Goal: Information Seeking & Learning: Learn about a topic

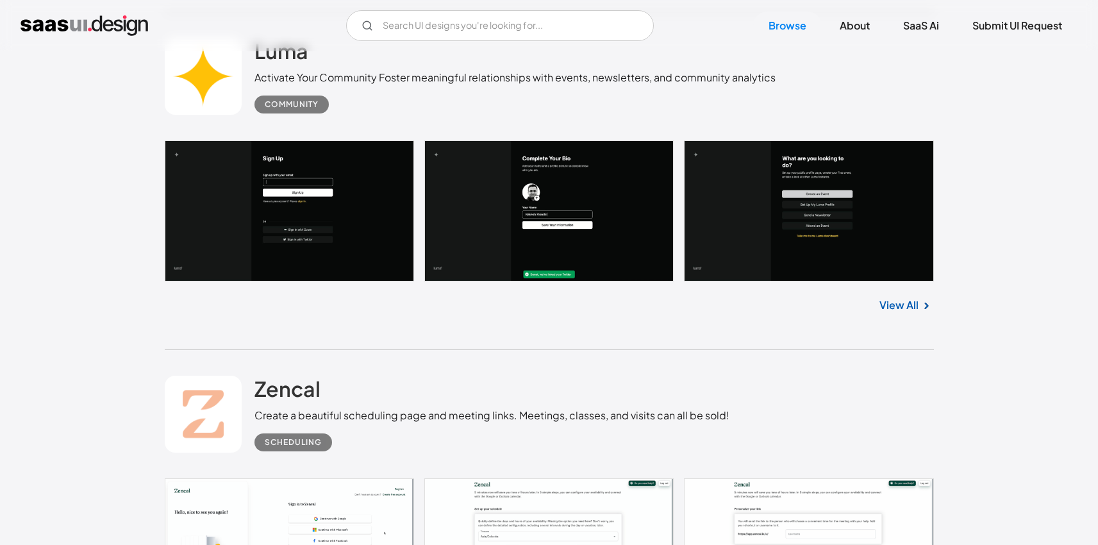
scroll to position [1014, 0]
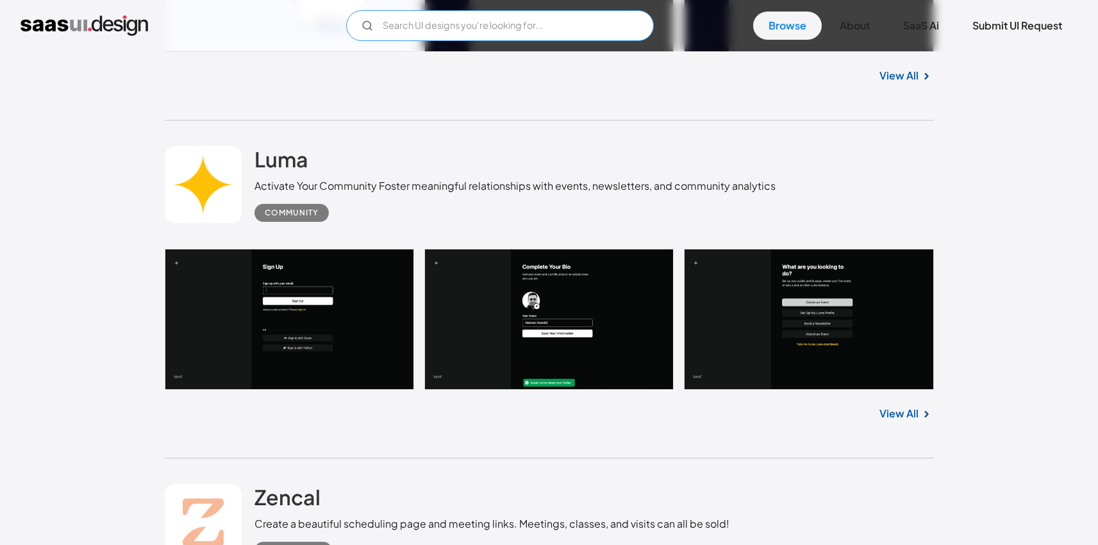
click at [417, 29] on input "Email Form" at bounding box center [500, 25] width 308 height 31
type input "filter"
click at [786, 29] on link "Browse" at bounding box center [787, 26] width 69 height 28
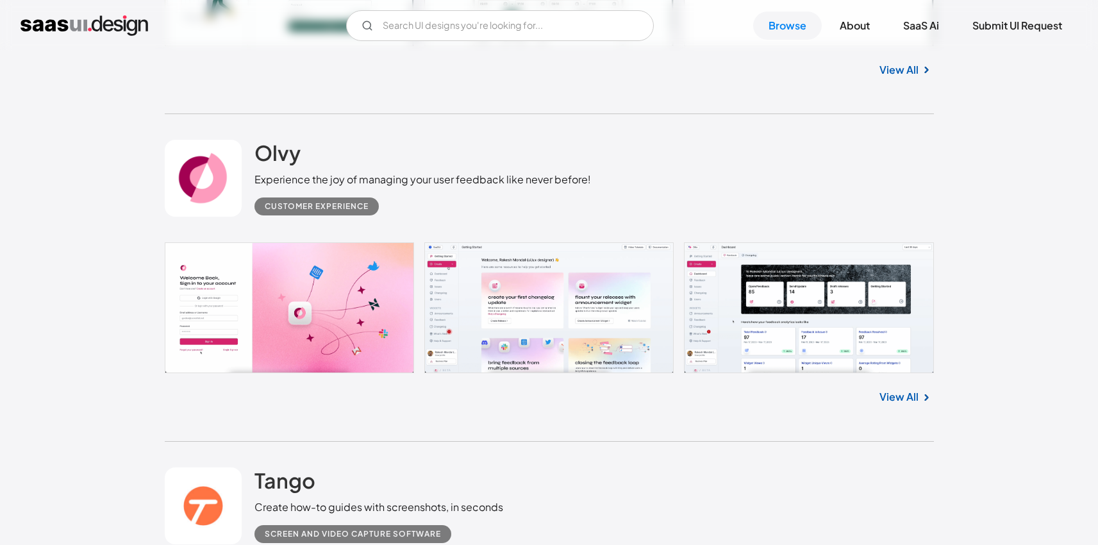
scroll to position [1695, 0]
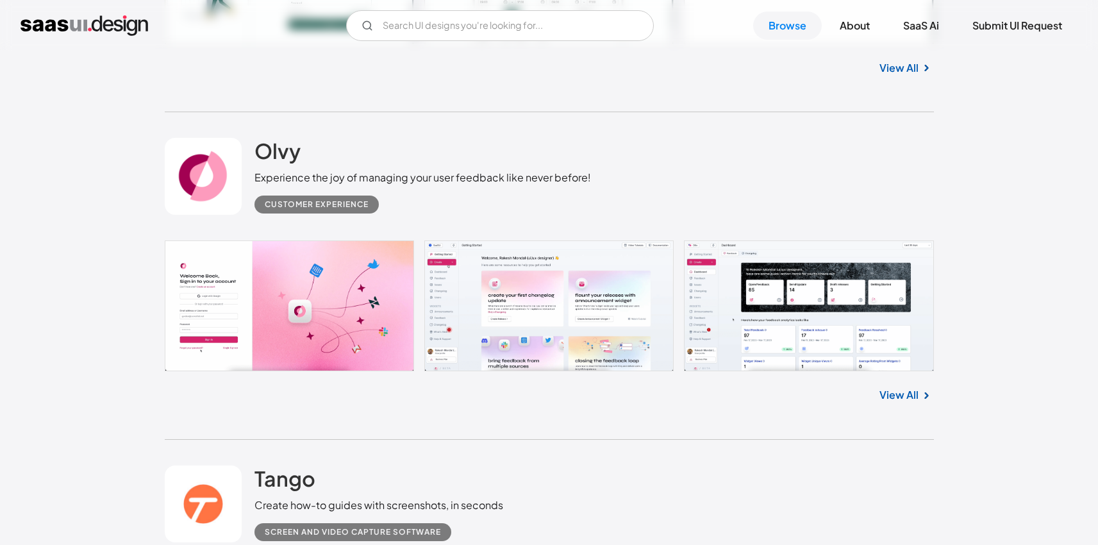
click at [898, 394] on link "View All" at bounding box center [899, 394] width 39 height 15
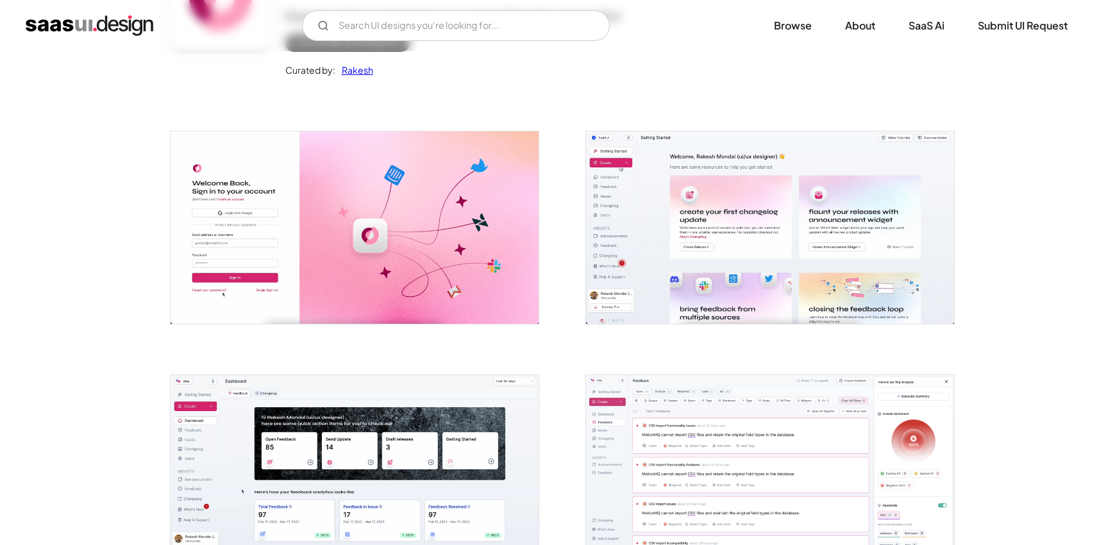
scroll to position [90, 0]
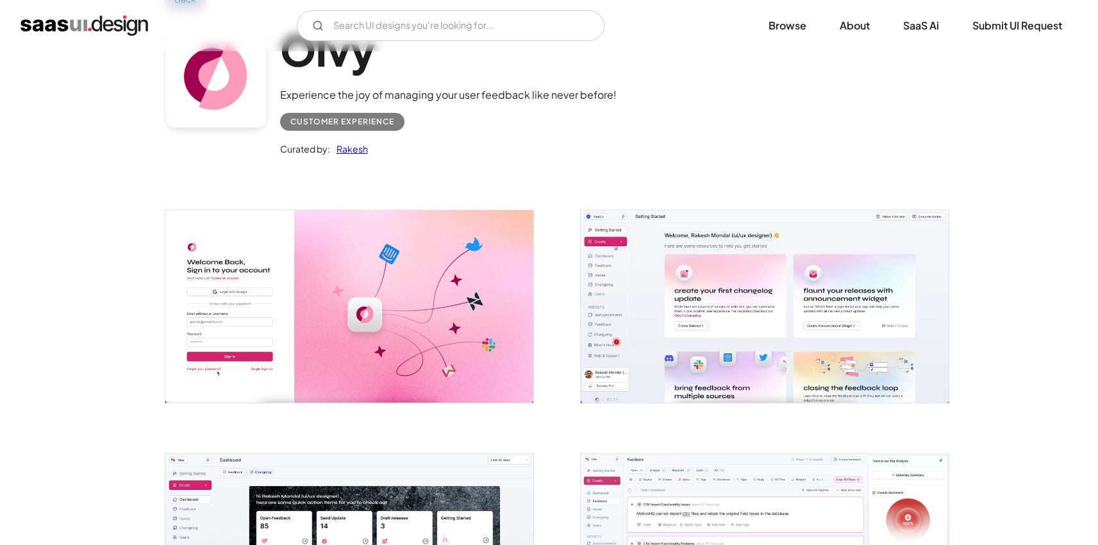
click at [324, 316] on img "open lightbox" at bounding box center [349, 306] width 368 height 192
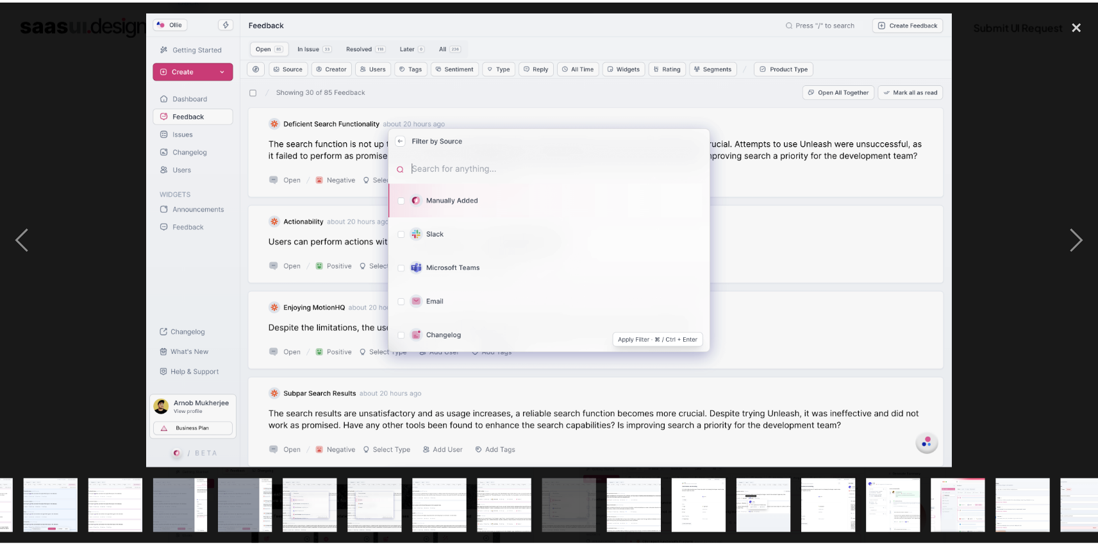
scroll to position [0, 538]
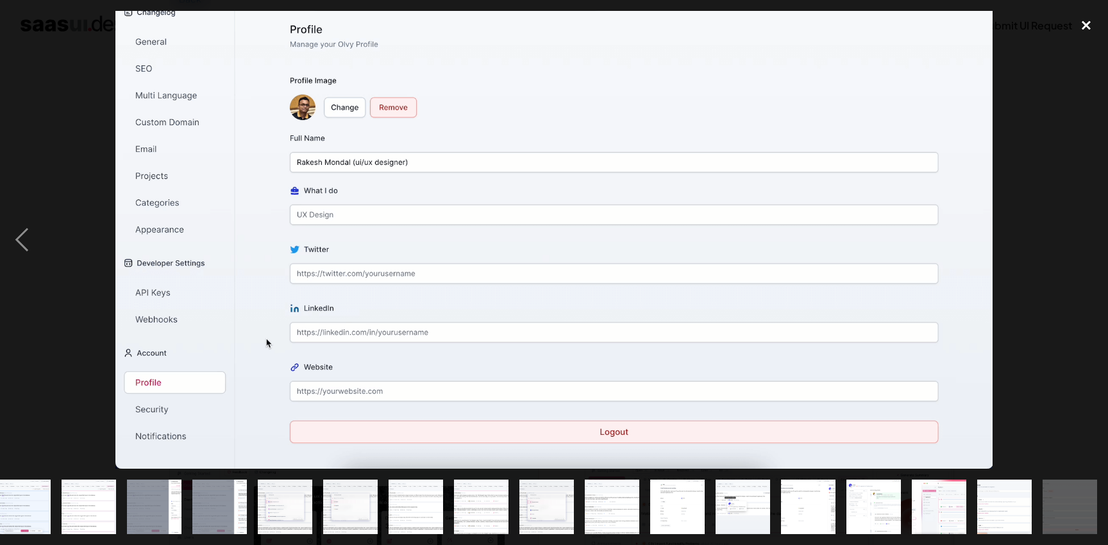
click at [1094, 18] on div "close lightbox" at bounding box center [1086, 25] width 44 height 28
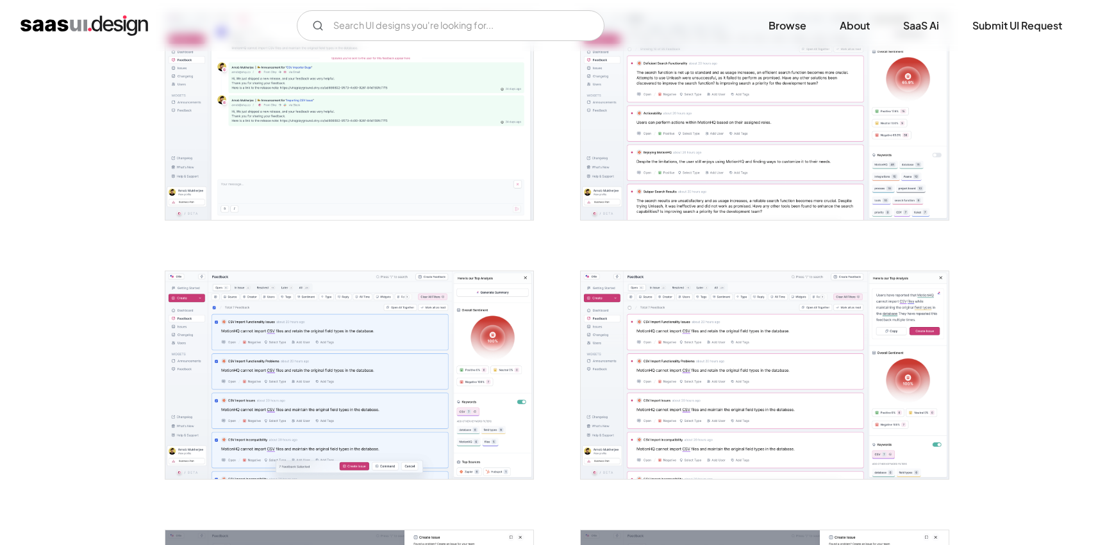
scroll to position [1047, 0]
click at [86, 28] on img "home" at bounding box center [85, 25] width 128 height 21
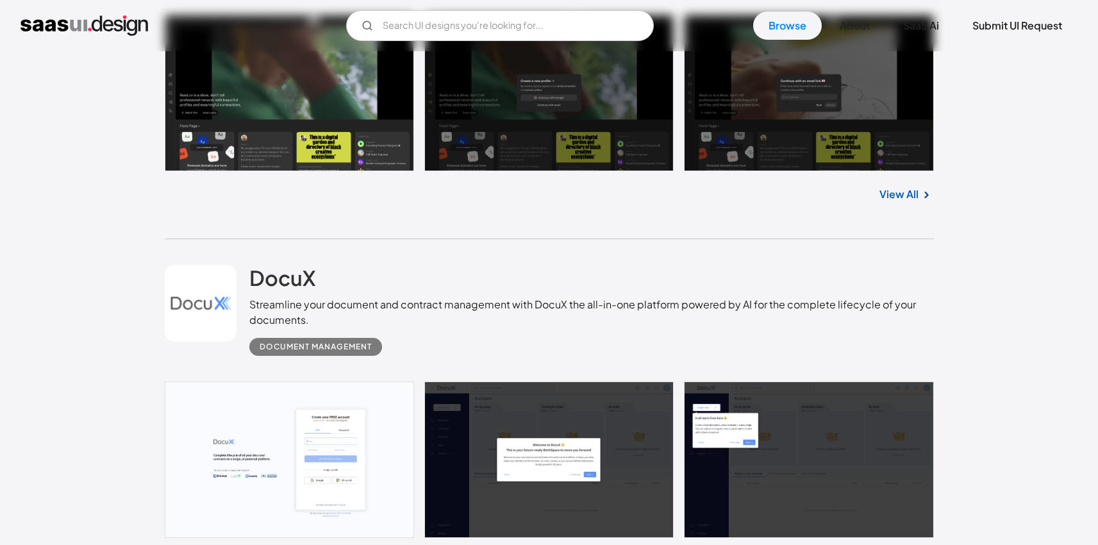
scroll to position [572, 0]
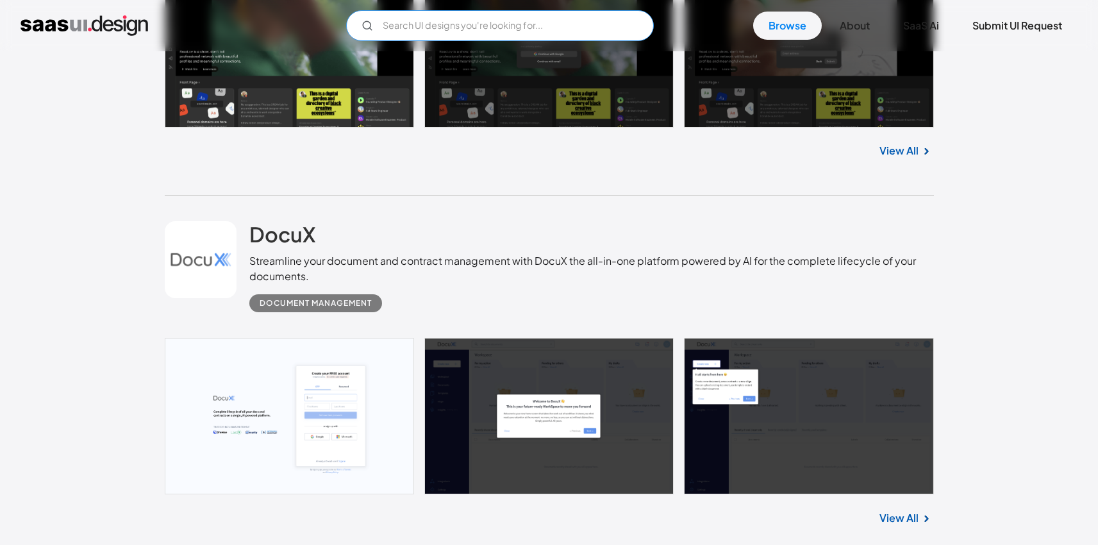
click at [410, 25] on input "Email Form" at bounding box center [500, 25] width 308 height 31
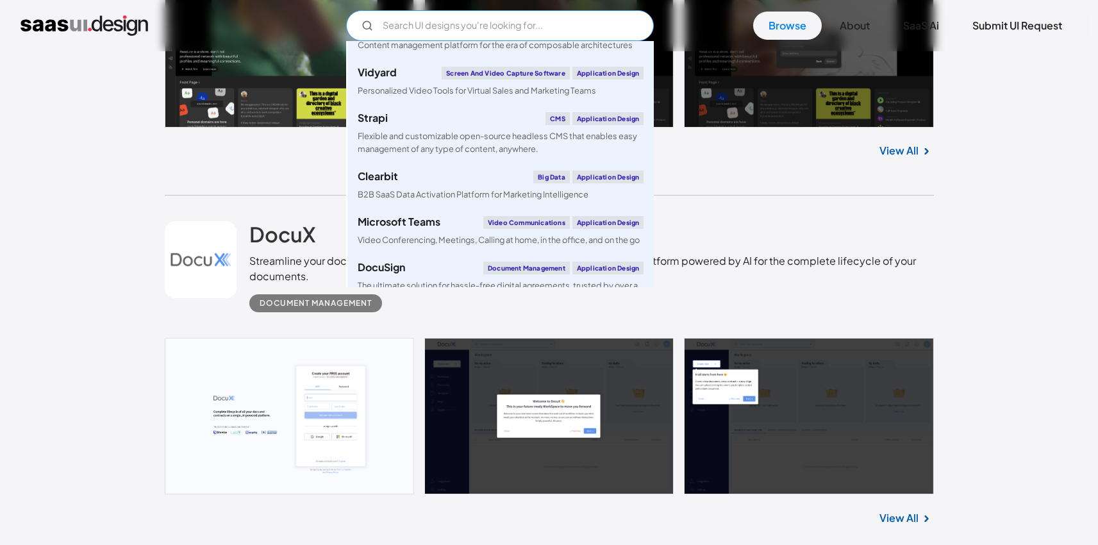
scroll to position [1989, 0]
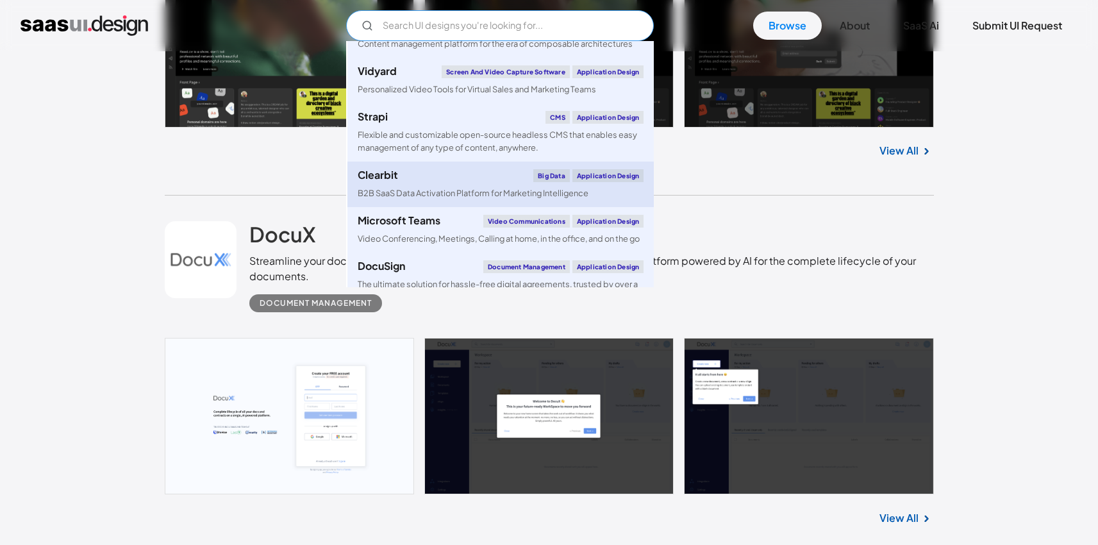
click at [386, 180] on div "Clearbit" at bounding box center [378, 175] width 40 height 10
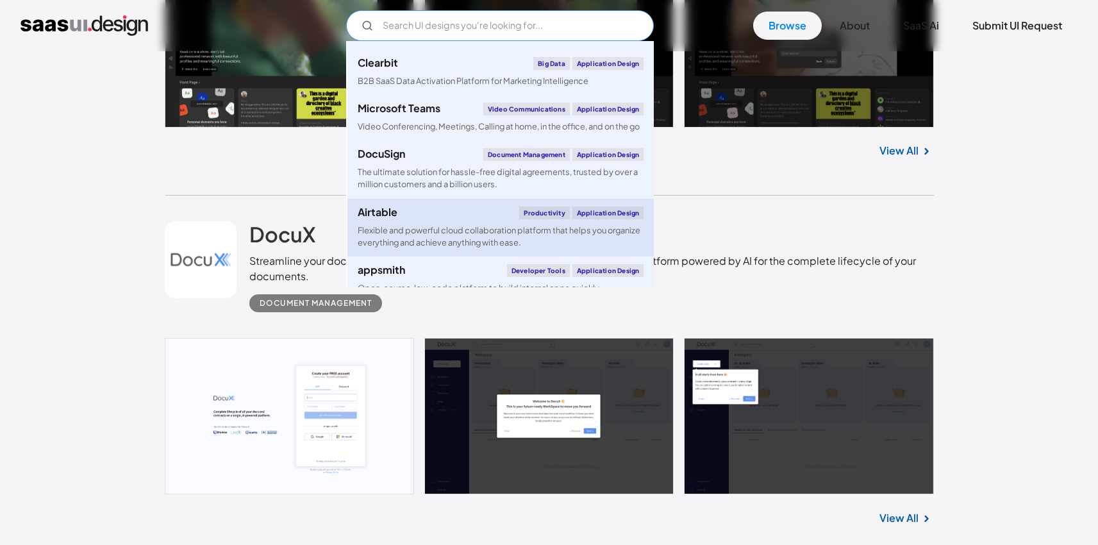
scroll to position [2104, 0]
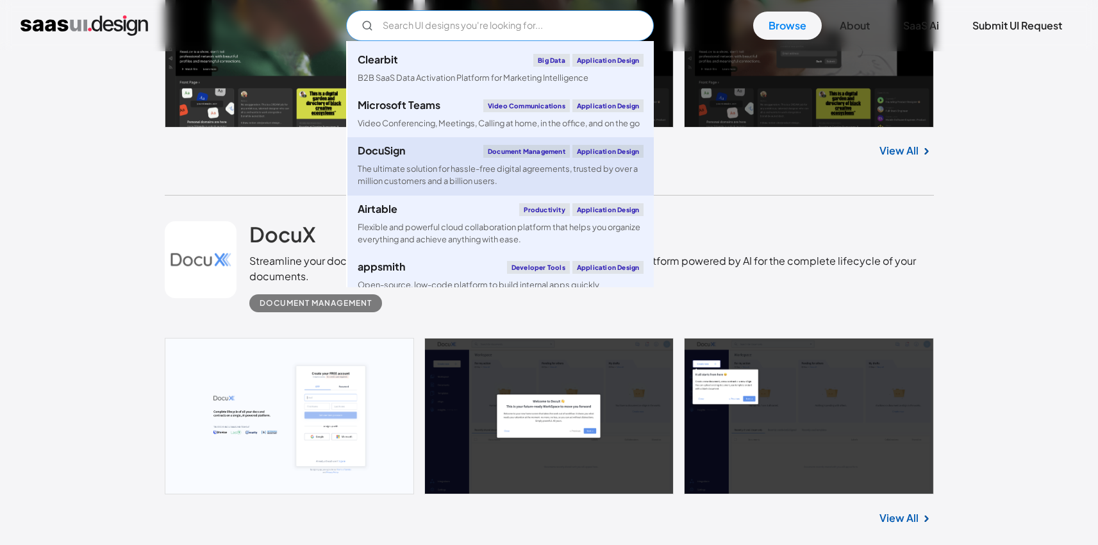
click at [464, 187] on div "The ultimate solution for hassle-free digital agreements, trusted by over a mil…" at bounding box center [501, 175] width 286 height 24
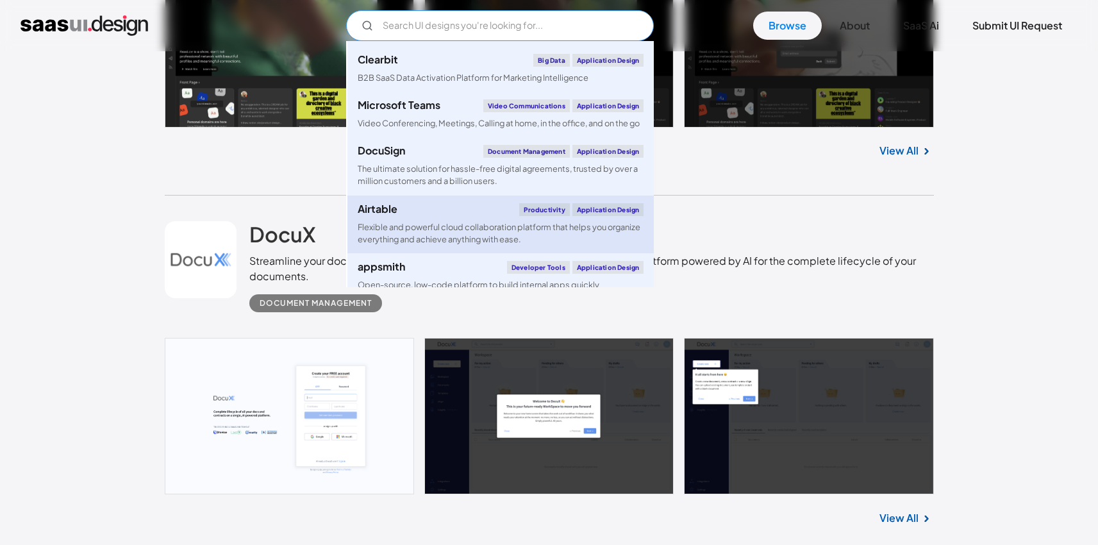
click at [529, 232] on link "Airtable Productivity Application Design Flexible and powerful cloud collaborat…" at bounding box center [501, 225] width 307 height 58
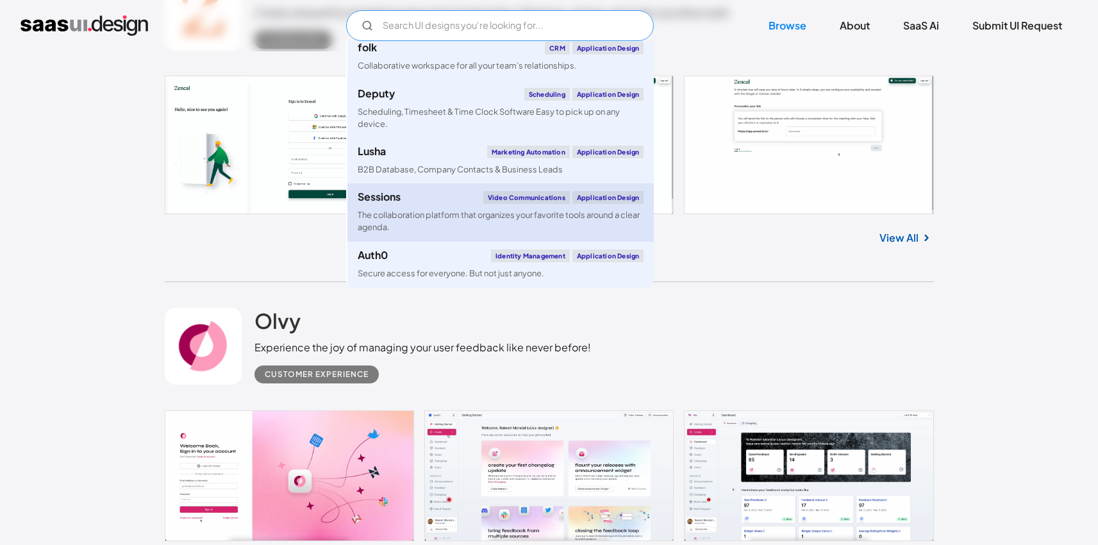
scroll to position [1527, 0]
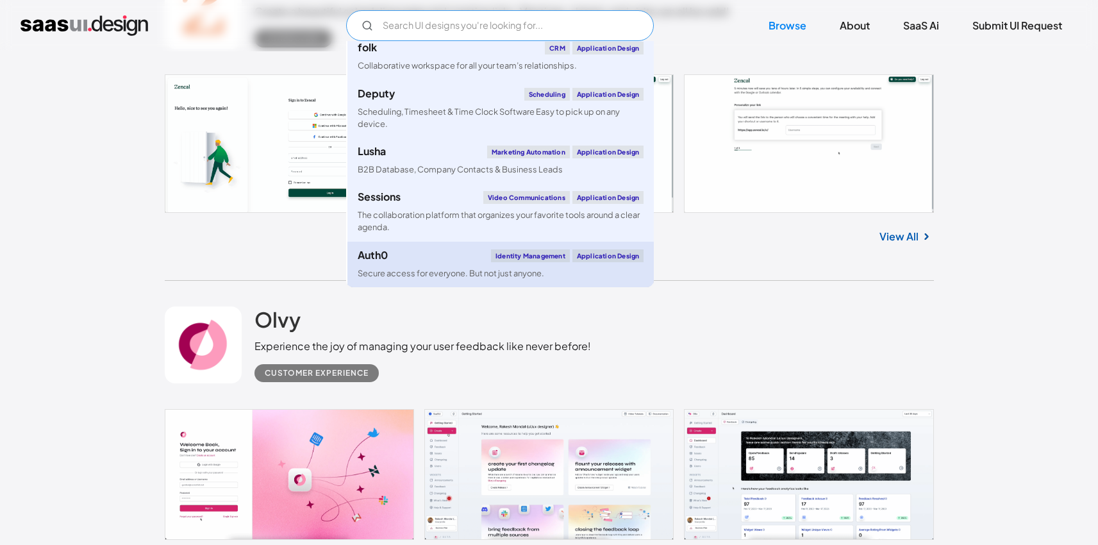
click at [410, 265] on link "Auth0 Identity Management Application Design Secure access for everyone. But no…" at bounding box center [501, 265] width 307 height 46
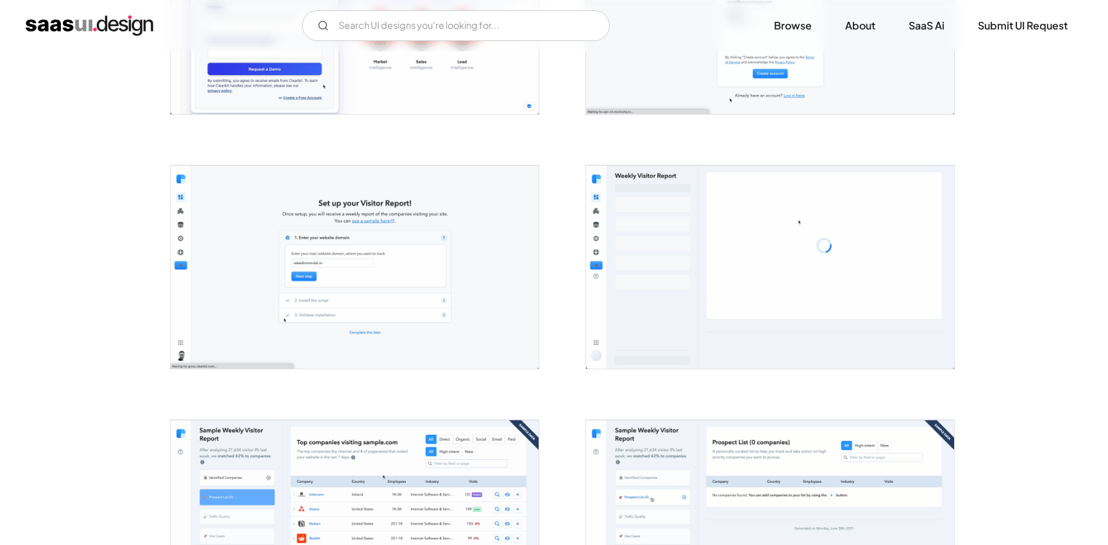
scroll to position [558, 0]
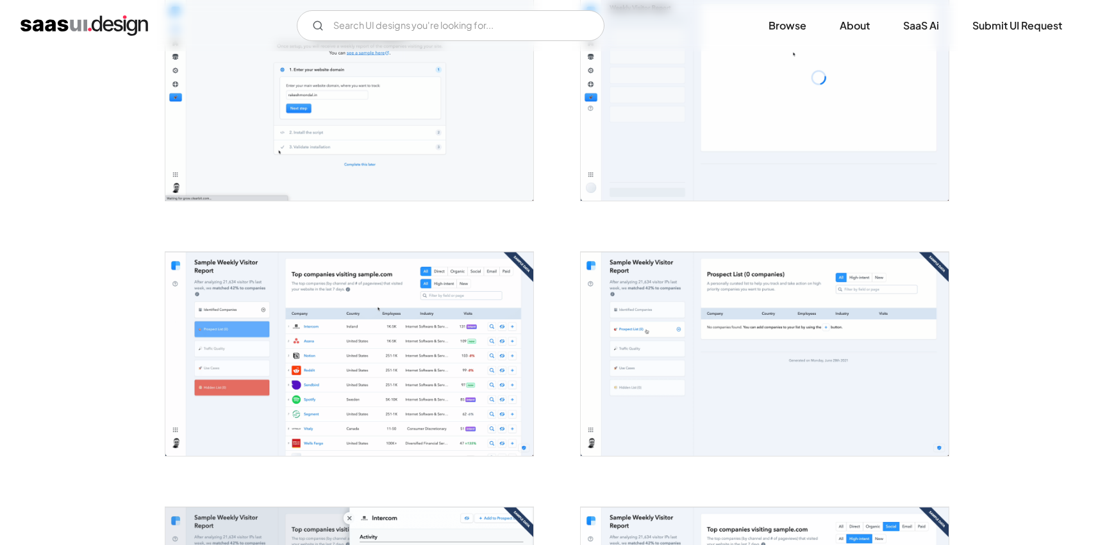
click at [395, 325] on img "open lightbox" at bounding box center [349, 353] width 368 height 203
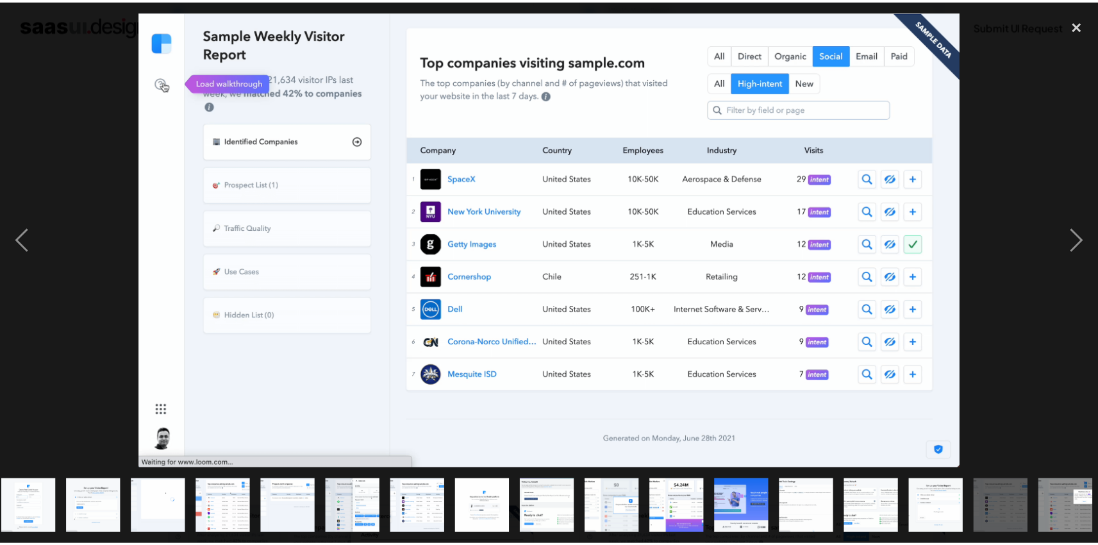
scroll to position [0, 80]
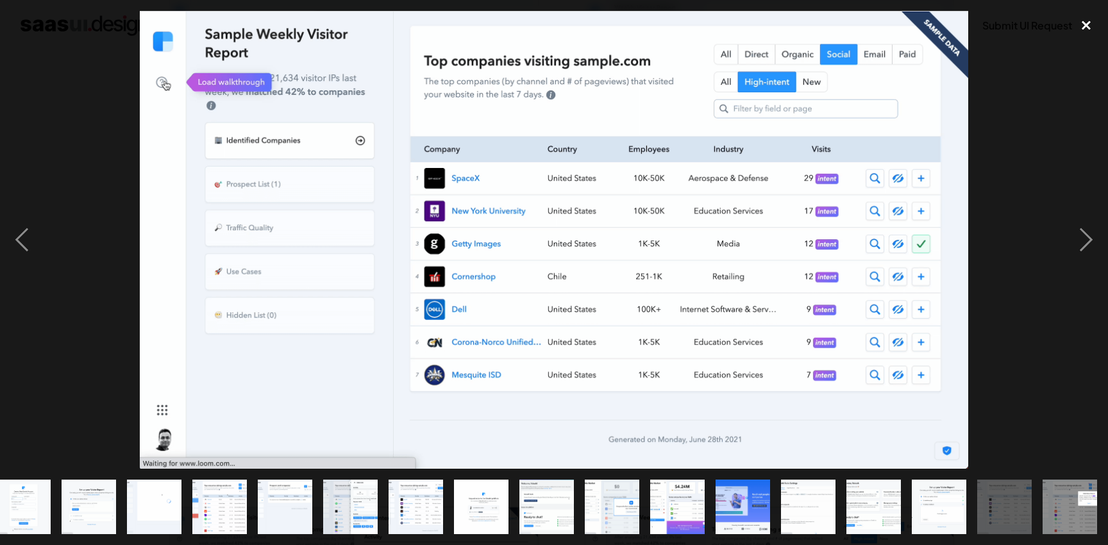
click at [1093, 31] on div "close lightbox" at bounding box center [1086, 25] width 44 height 28
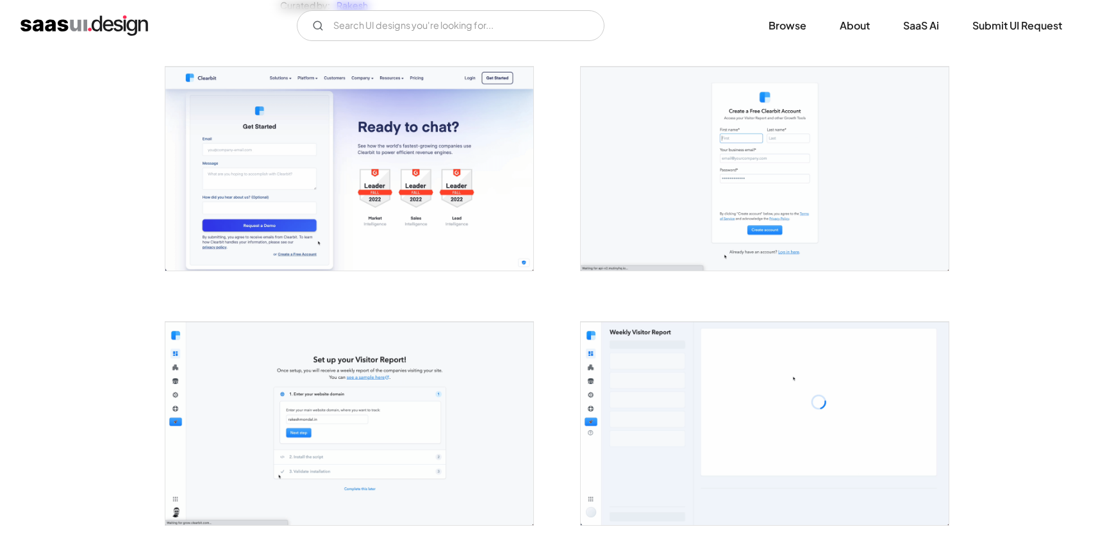
scroll to position [0, 0]
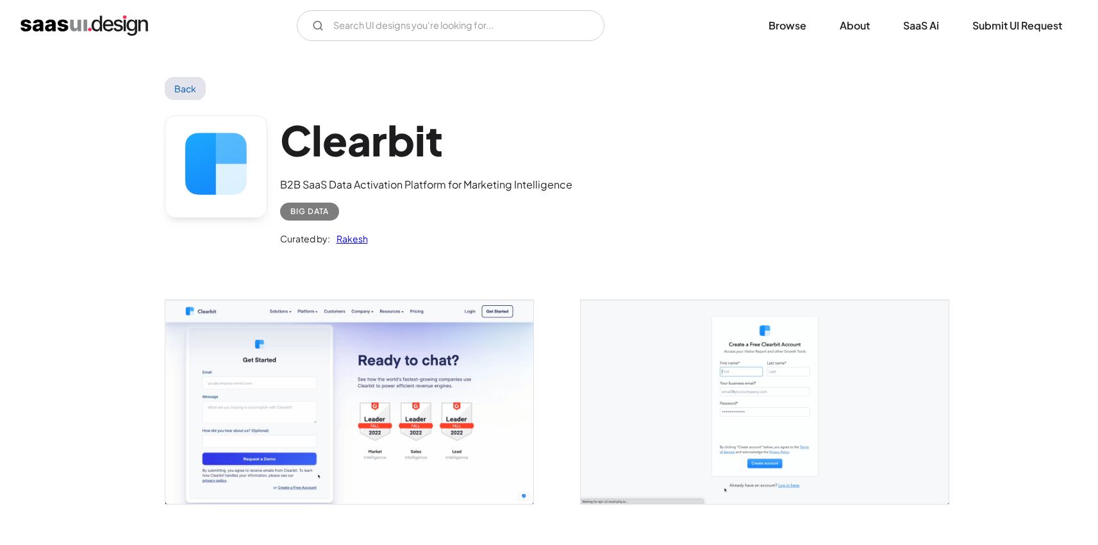
click at [181, 80] on link "Back" at bounding box center [186, 88] width 42 height 23
click at [185, 94] on link "Back" at bounding box center [186, 88] width 42 height 23
click at [192, 87] on link "Back" at bounding box center [186, 88] width 42 height 23
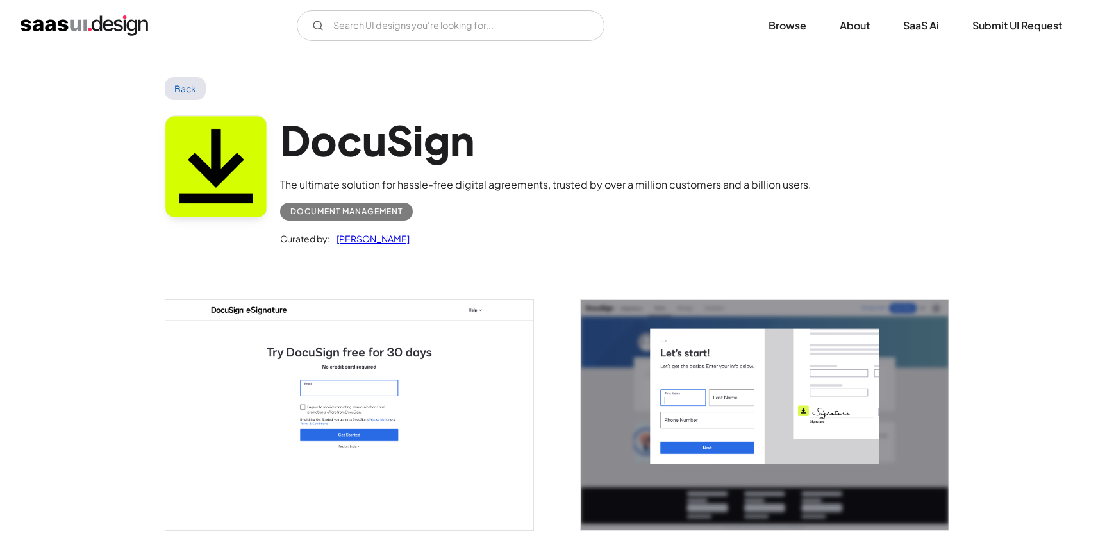
click at [709, 399] on img "open lightbox" at bounding box center [765, 415] width 368 height 230
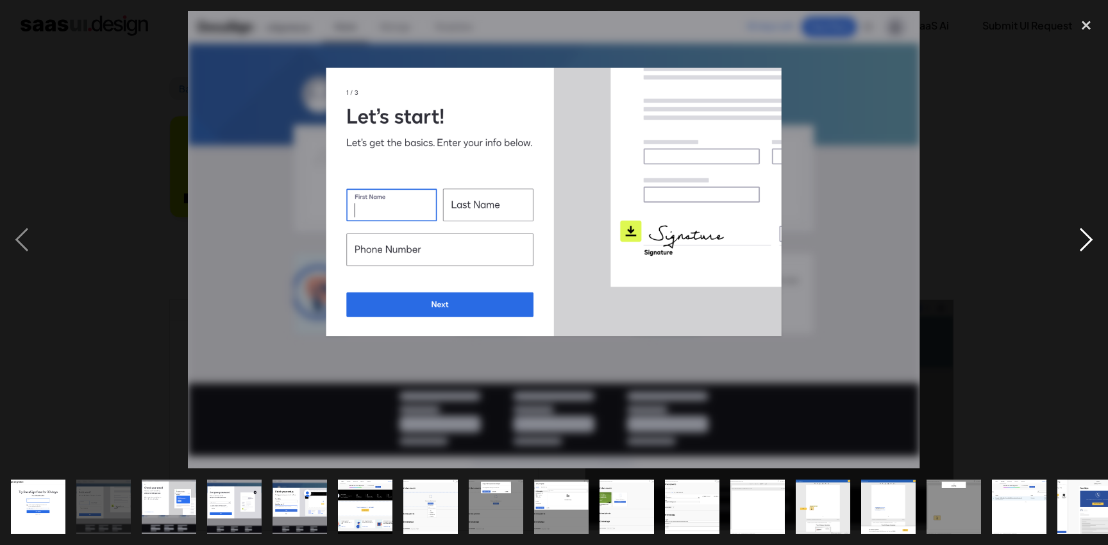
click at [1082, 250] on div "next image" at bounding box center [1086, 240] width 44 height 458
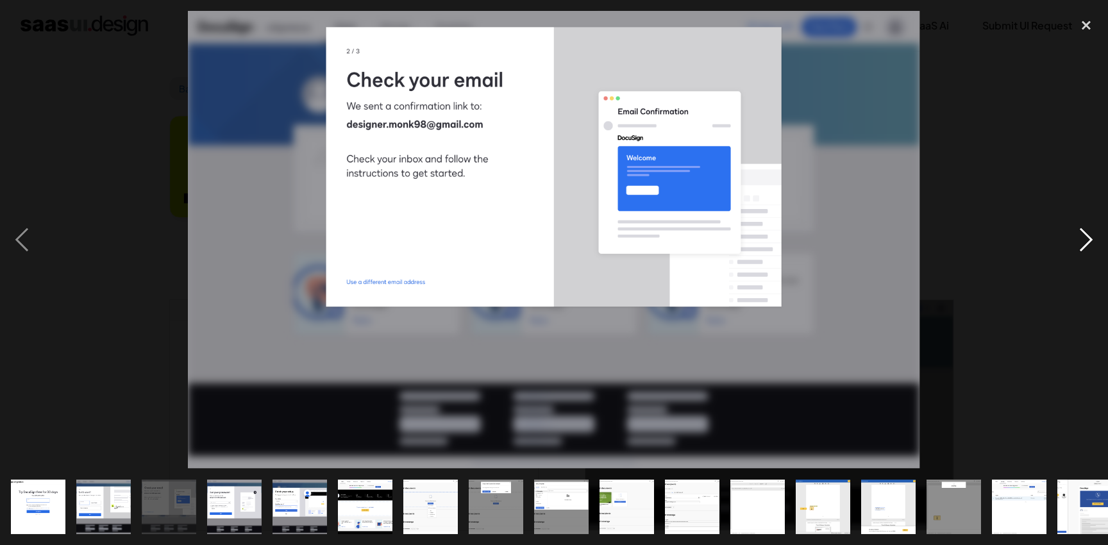
click at [1082, 250] on div "next image" at bounding box center [1086, 240] width 44 height 458
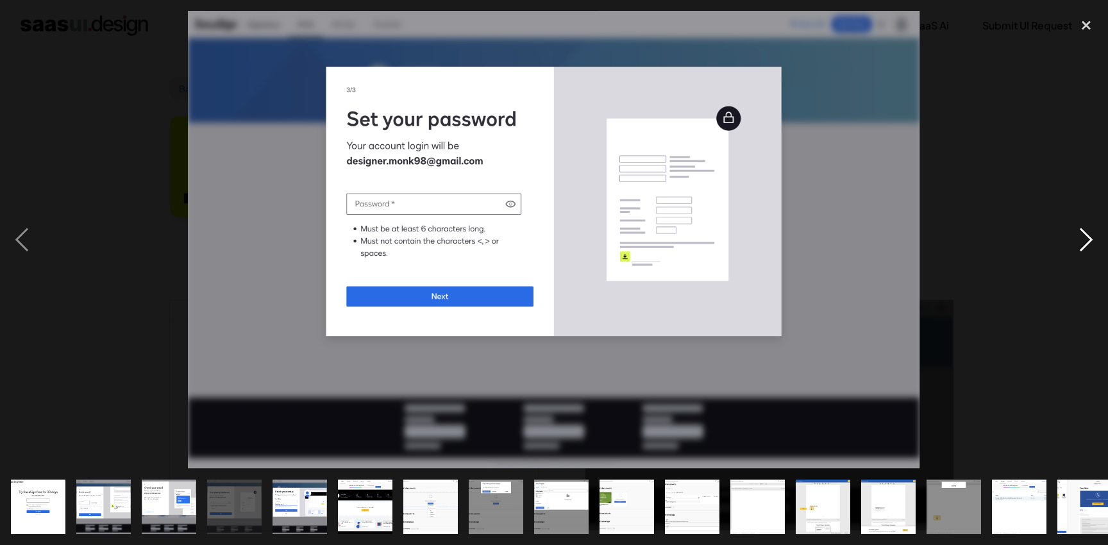
click at [1082, 250] on div "next image" at bounding box center [1086, 240] width 44 height 458
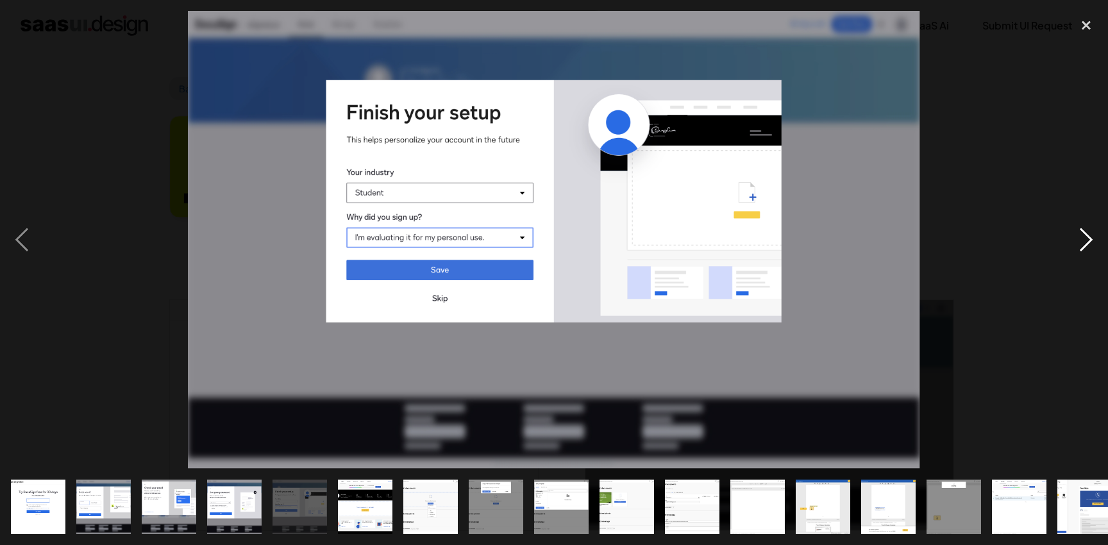
click at [1082, 250] on div "next image" at bounding box center [1086, 240] width 44 height 458
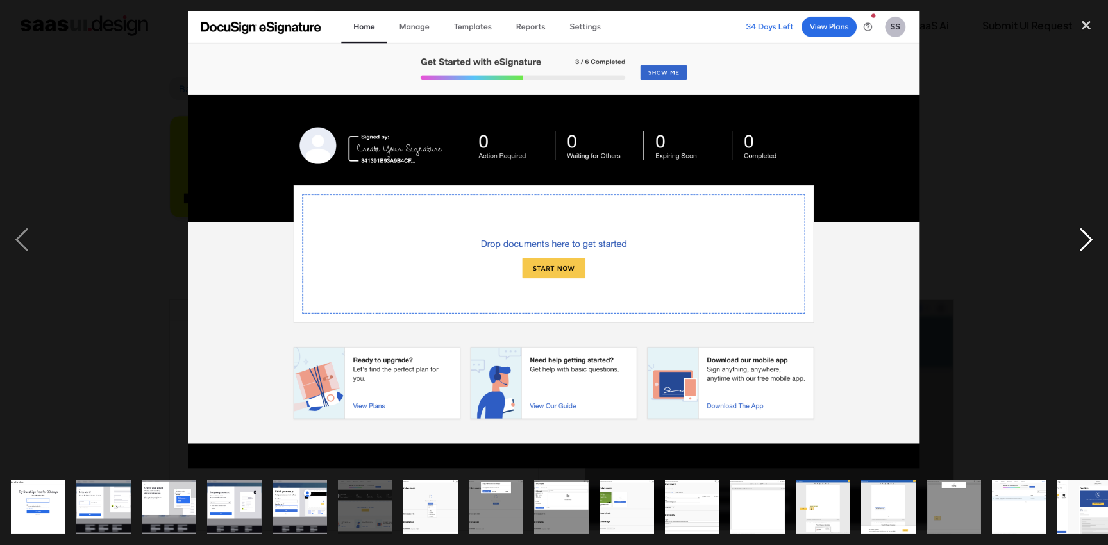
click at [1082, 250] on div "next image" at bounding box center [1086, 240] width 44 height 458
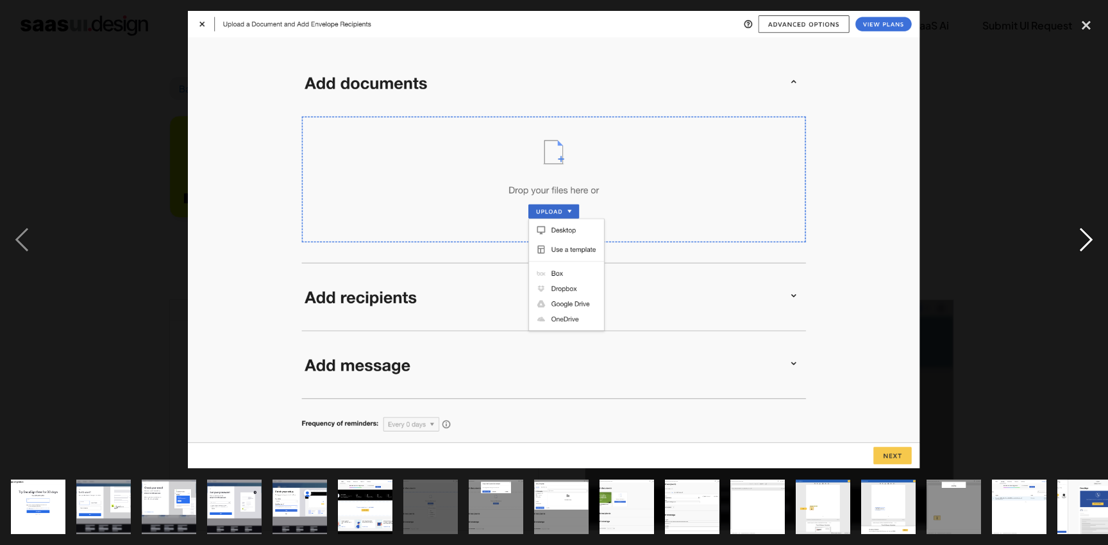
click at [1082, 250] on div "next image" at bounding box center [1086, 240] width 44 height 458
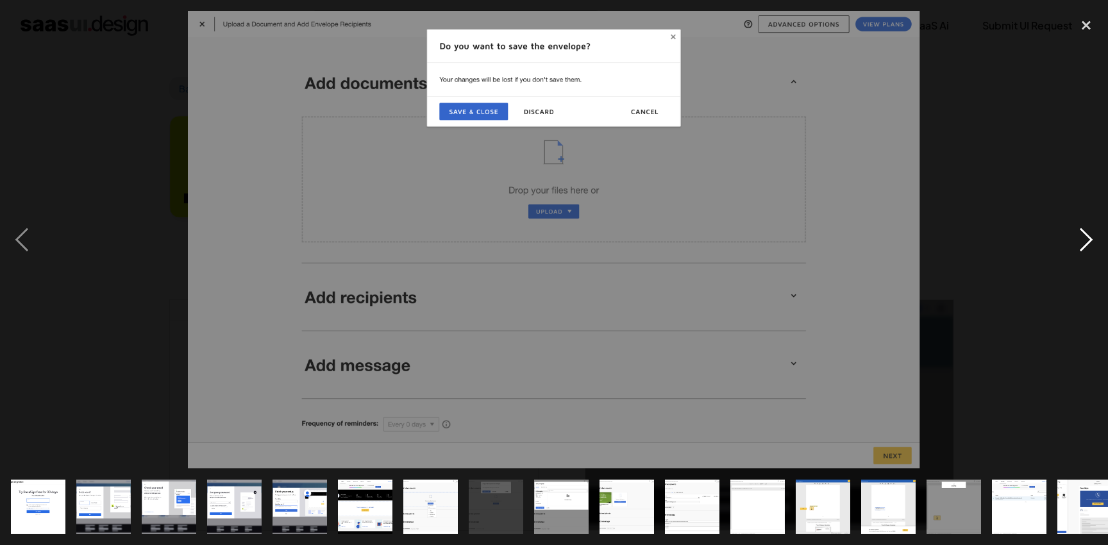
click at [1082, 250] on div "next image" at bounding box center [1086, 240] width 44 height 458
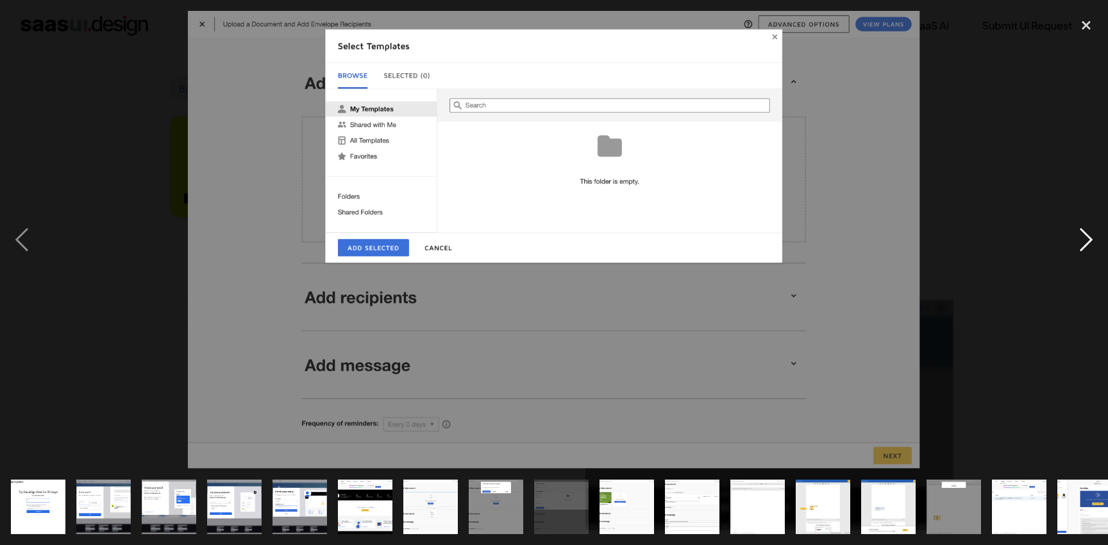
click at [1082, 250] on div "next image" at bounding box center [1086, 240] width 44 height 458
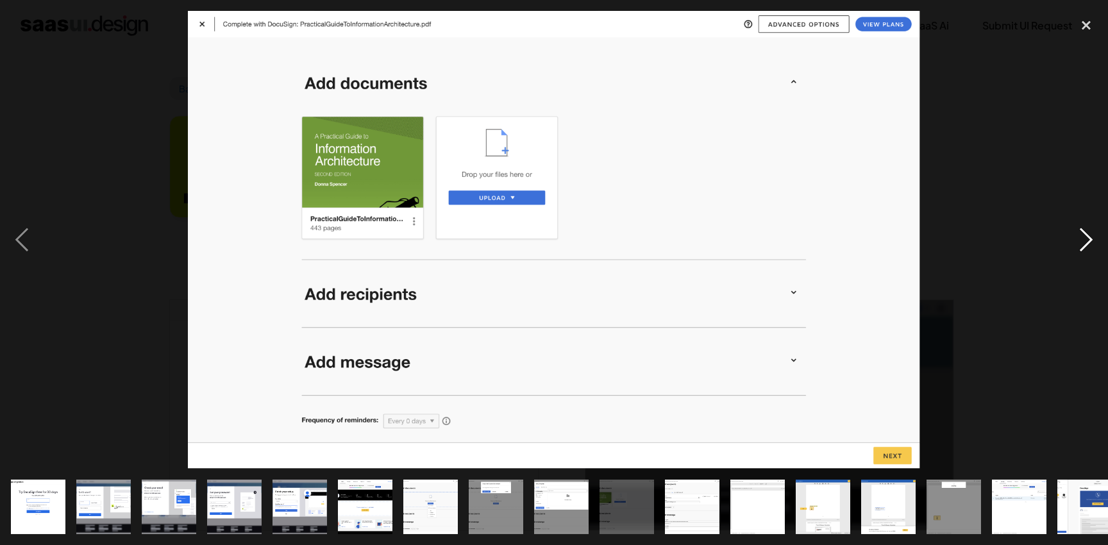
click at [1082, 250] on div "next image" at bounding box center [1086, 240] width 44 height 458
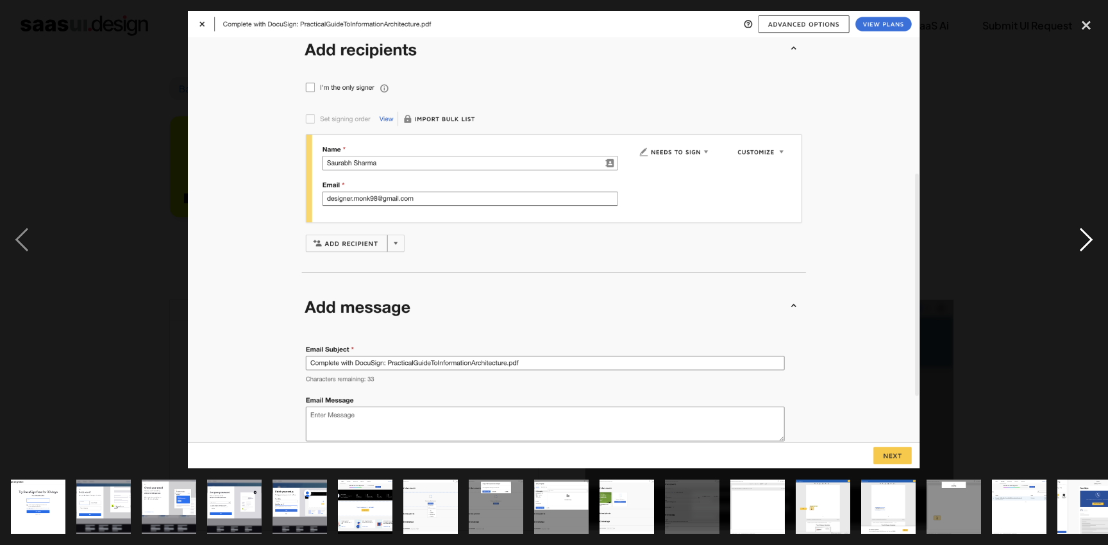
click at [1082, 250] on div "next image" at bounding box center [1086, 240] width 44 height 458
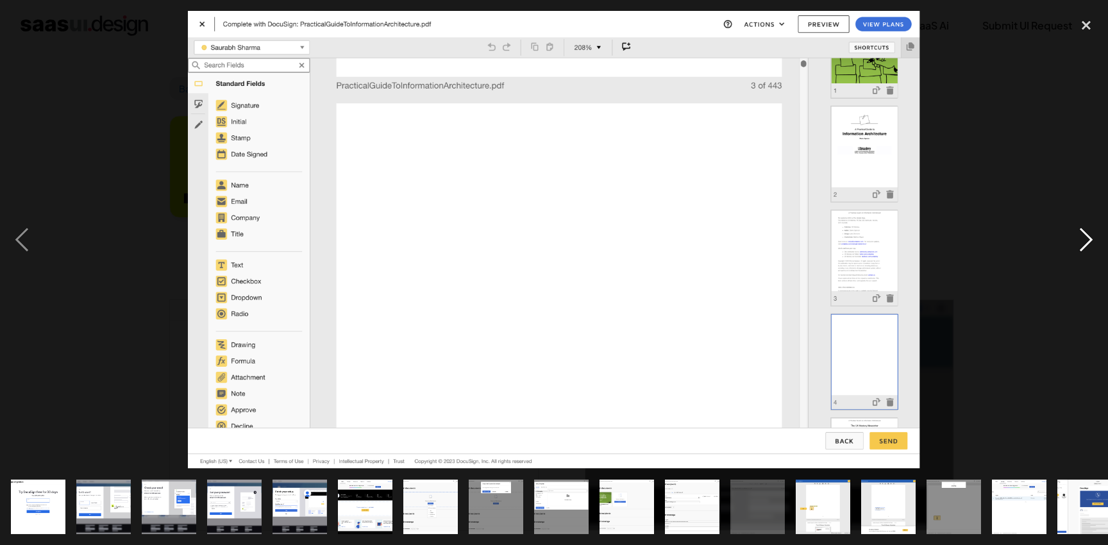
click at [1082, 250] on div "next image" at bounding box center [1086, 240] width 44 height 458
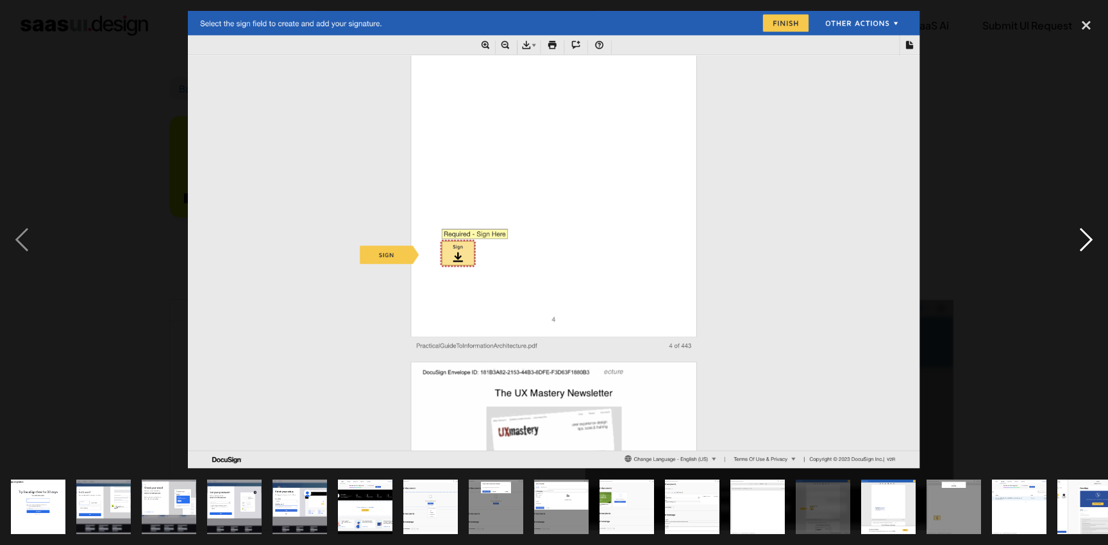
click at [1082, 250] on div "next image" at bounding box center [1086, 240] width 44 height 458
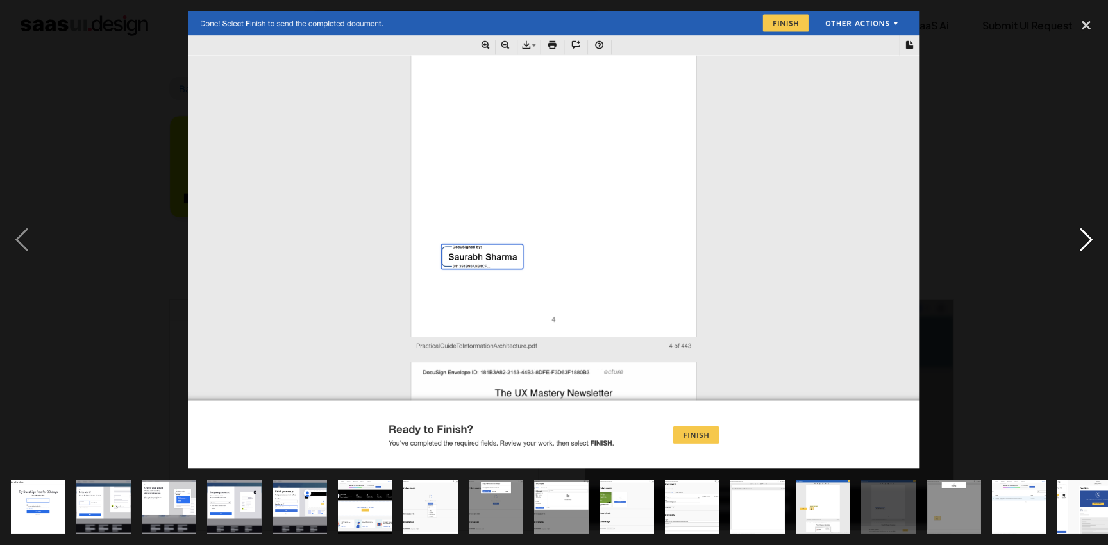
click at [1082, 250] on div "next image" at bounding box center [1086, 240] width 44 height 458
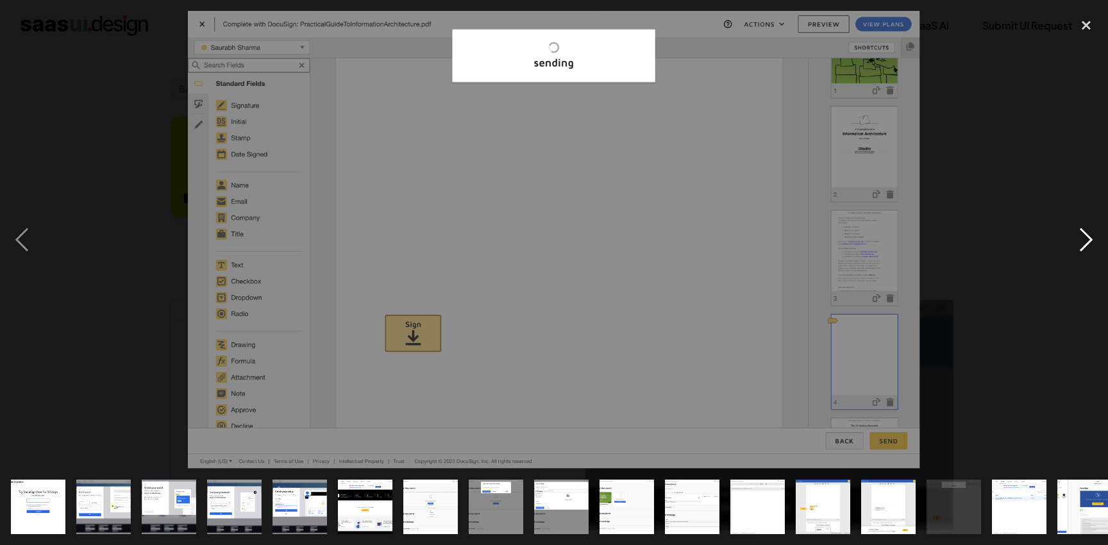
click at [1083, 250] on div "next image" at bounding box center [1086, 240] width 44 height 458
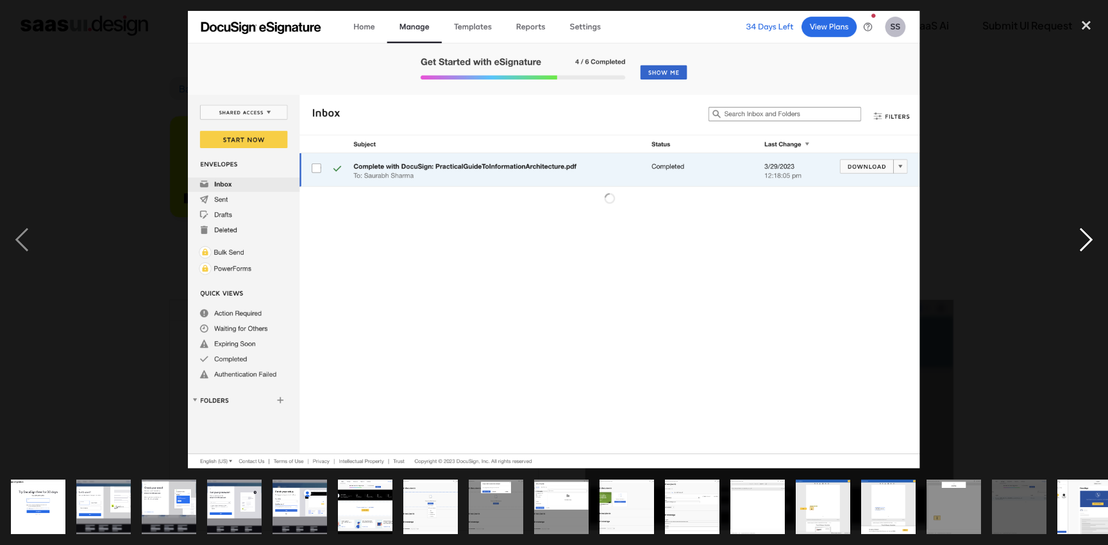
click at [1083, 250] on div "next image" at bounding box center [1086, 240] width 44 height 458
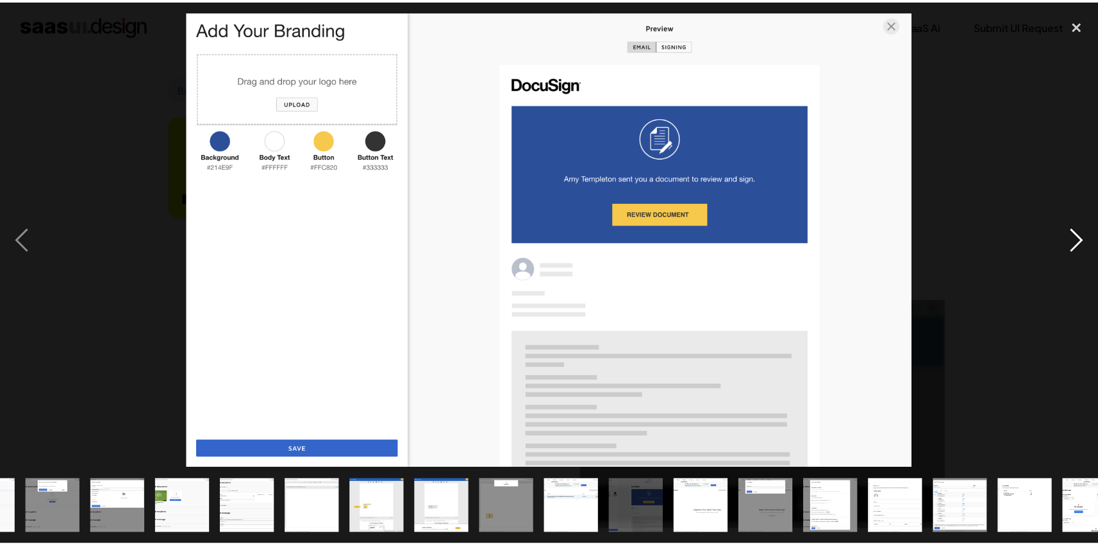
scroll to position [0, 473]
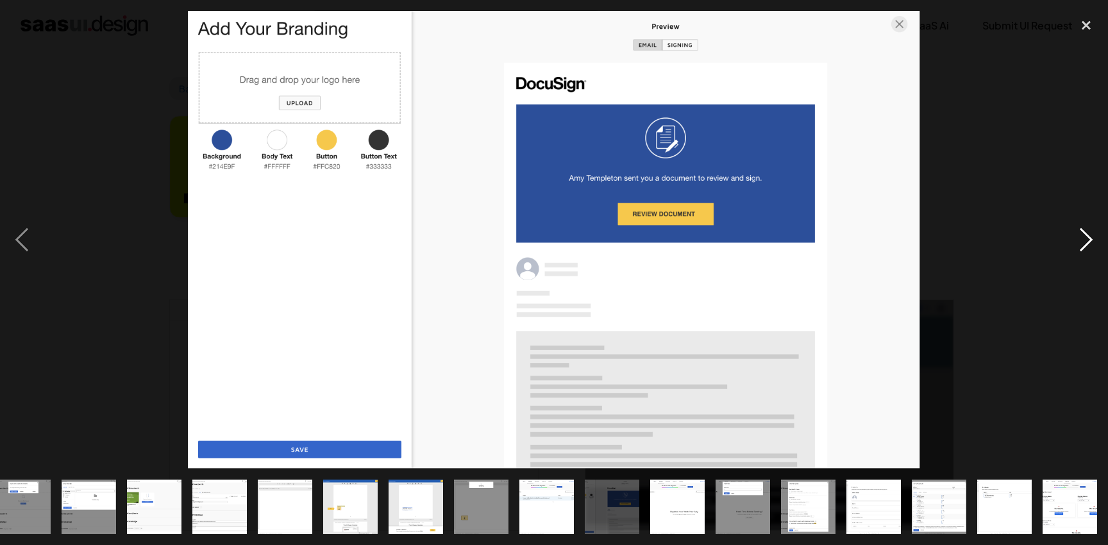
click at [1083, 250] on div "next image" at bounding box center [1086, 240] width 44 height 458
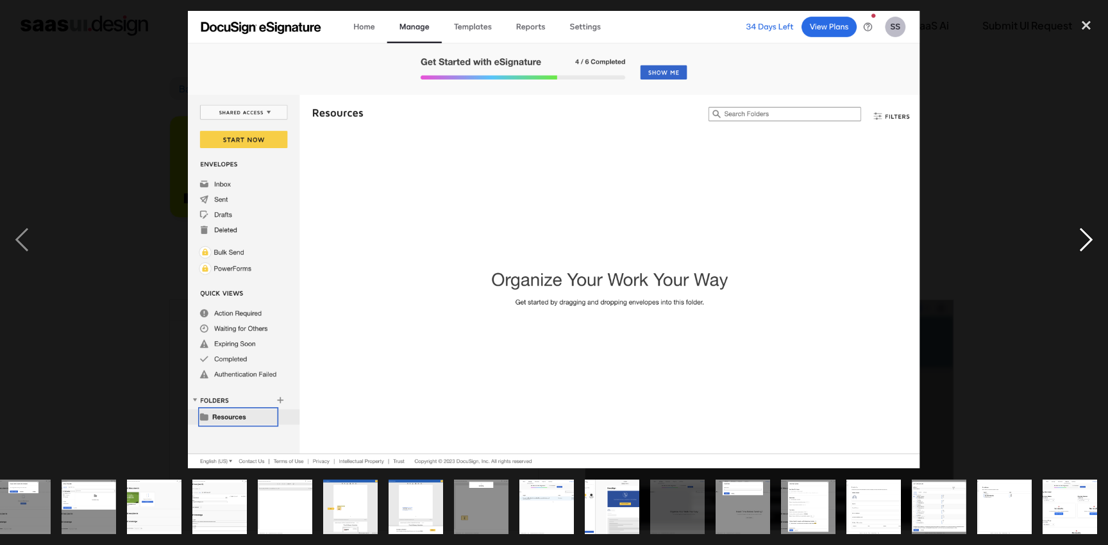
click at [1083, 250] on div "next image" at bounding box center [1086, 240] width 44 height 458
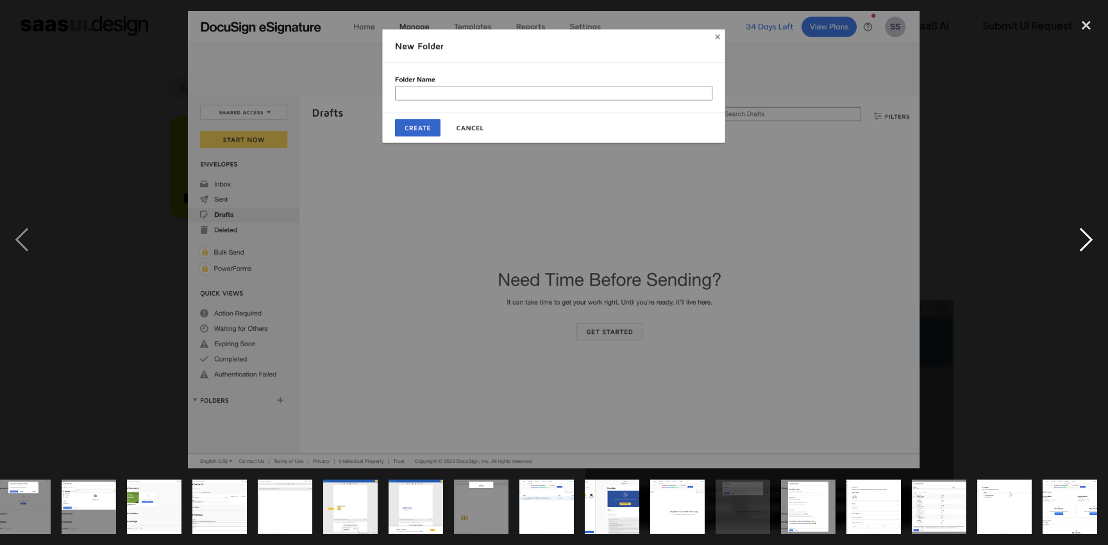
click at [1083, 250] on div "next image" at bounding box center [1086, 240] width 44 height 458
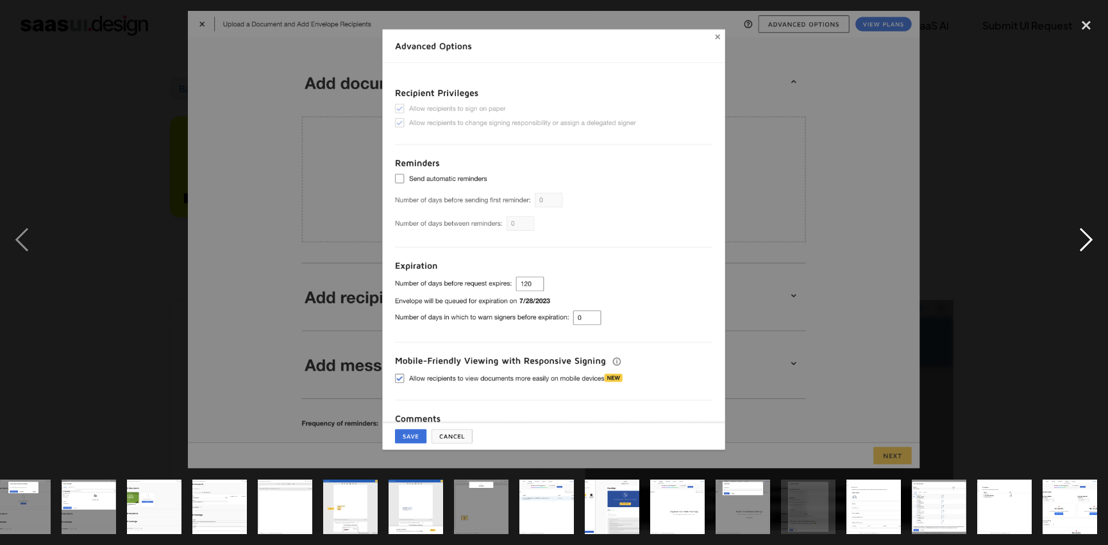
click at [1083, 250] on div "next image" at bounding box center [1086, 240] width 44 height 458
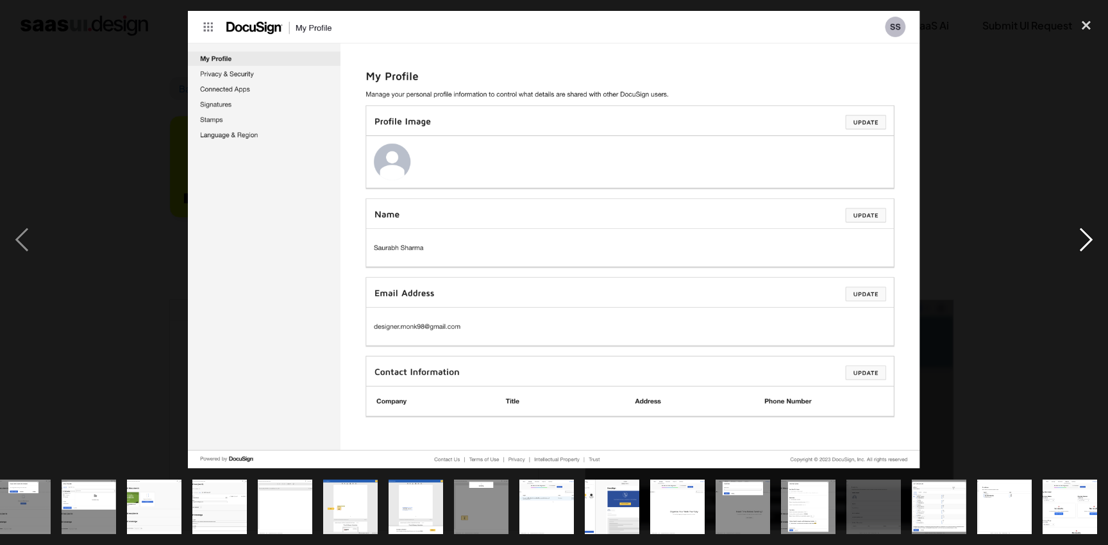
click at [1084, 250] on div "next image" at bounding box center [1086, 240] width 44 height 458
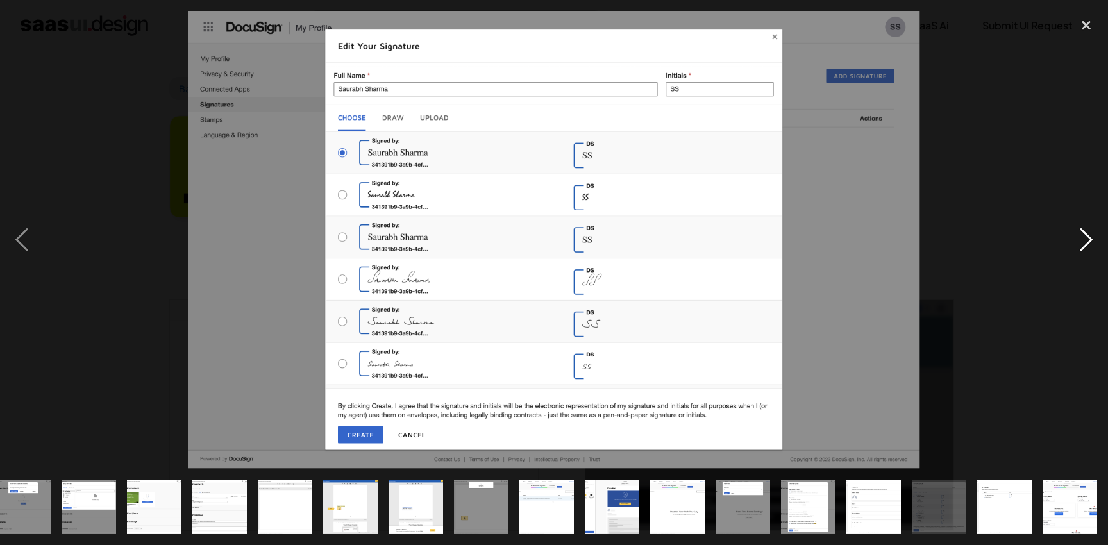
click at [1084, 250] on div "next image" at bounding box center [1086, 240] width 44 height 458
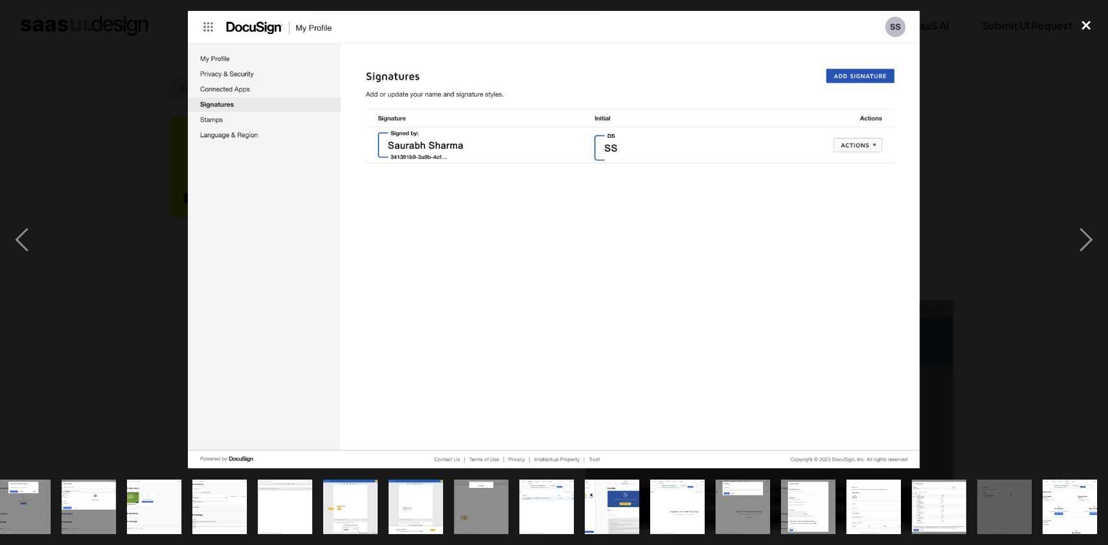
click at [1086, 26] on div "close lightbox" at bounding box center [1086, 25] width 44 height 28
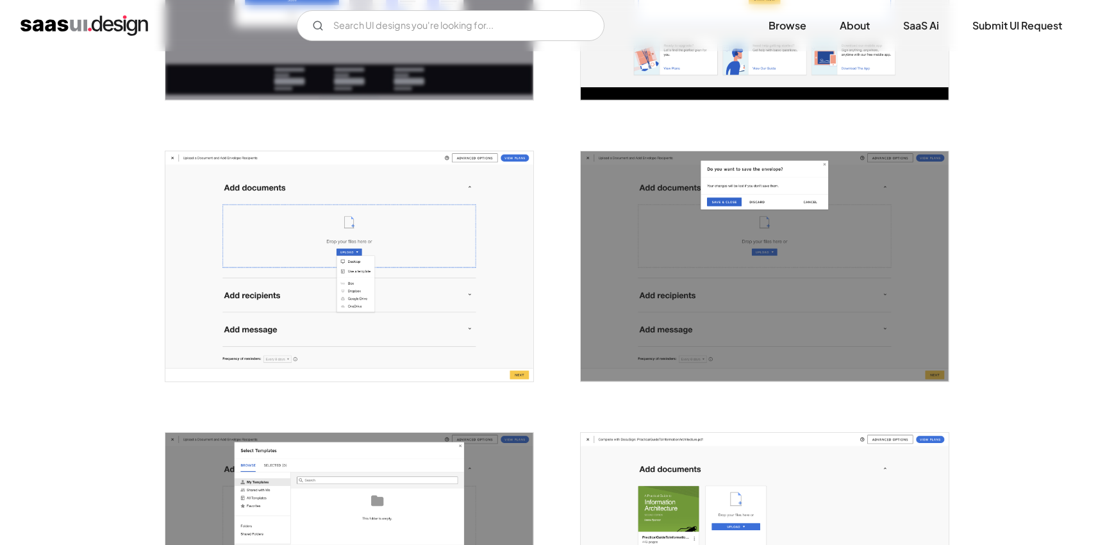
scroll to position [1013, 0]
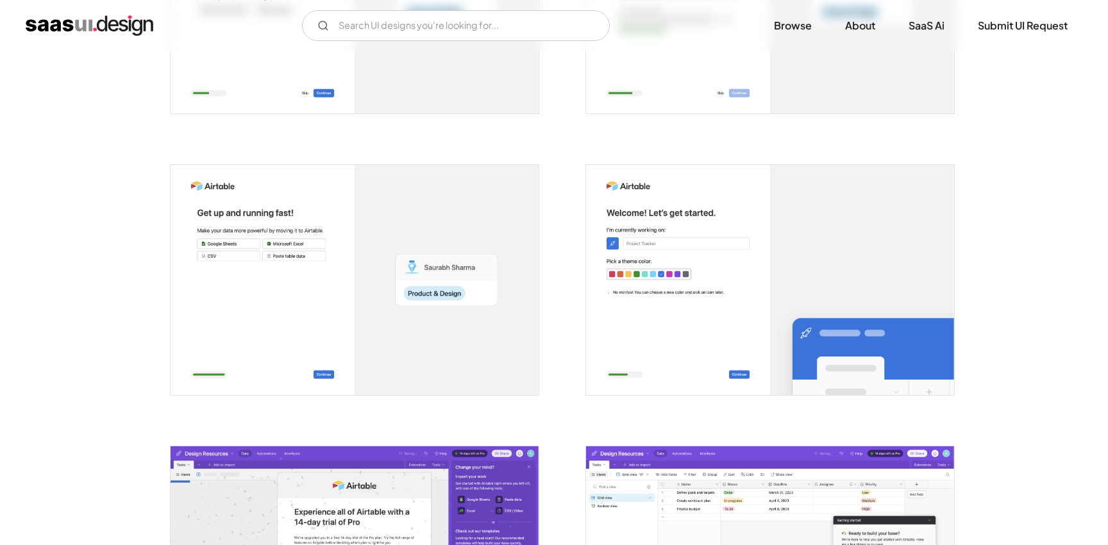
scroll to position [470, 0]
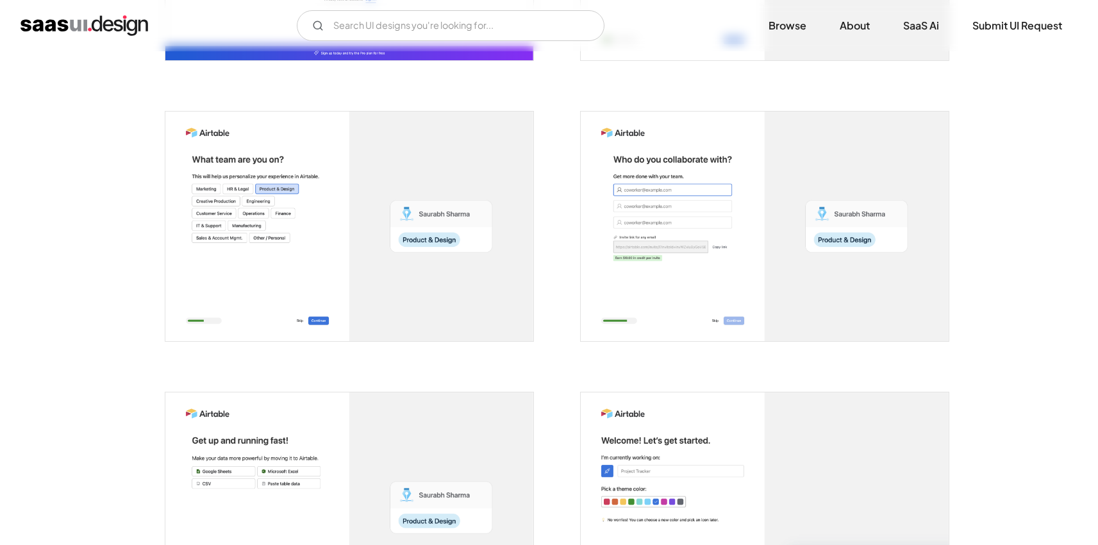
click at [464, 186] on img "open lightbox" at bounding box center [349, 227] width 368 height 230
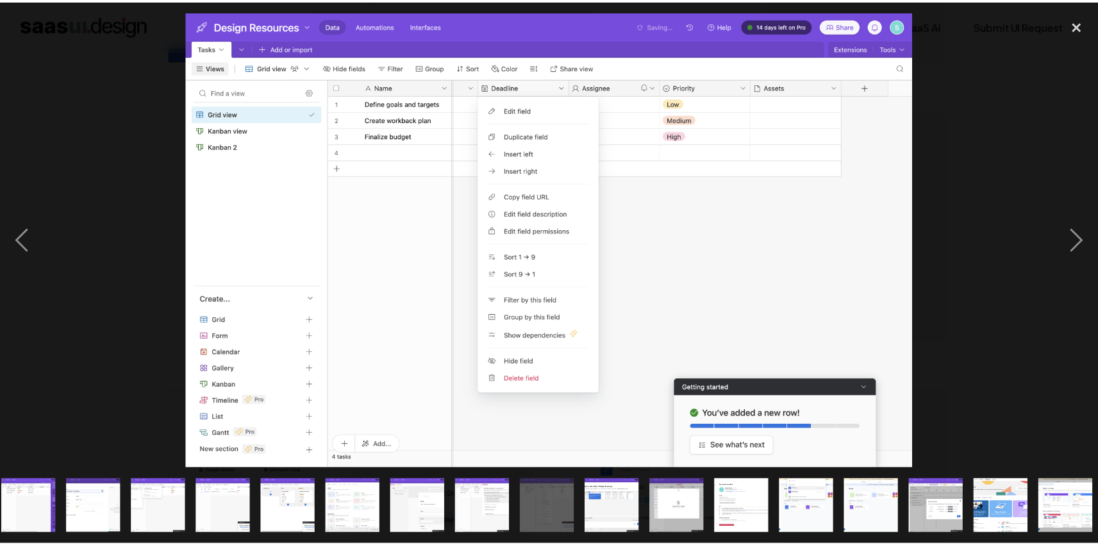
scroll to position [0, 538]
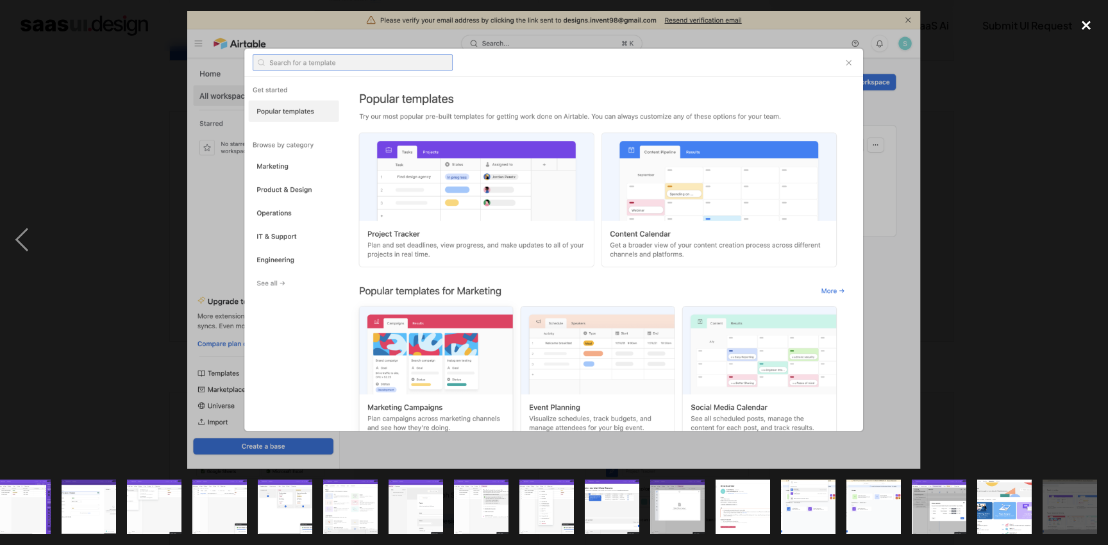
click at [1091, 31] on div "close lightbox" at bounding box center [1086, 25] width 44 height 28
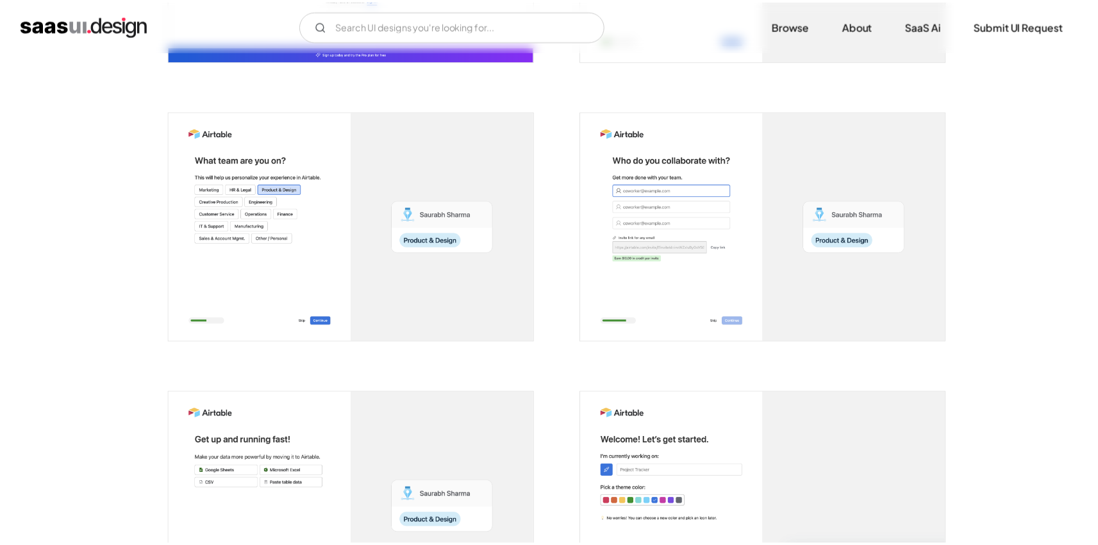
scroll to position [0, 0]
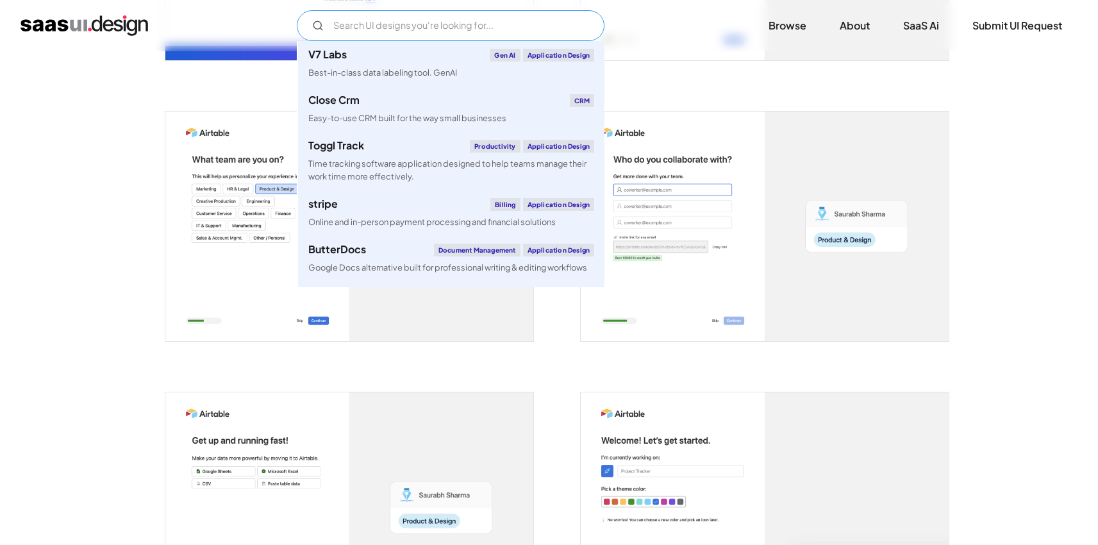
click at [429, 27] on input "Email Form" at bounding box center [451, 25] width 308 height 31
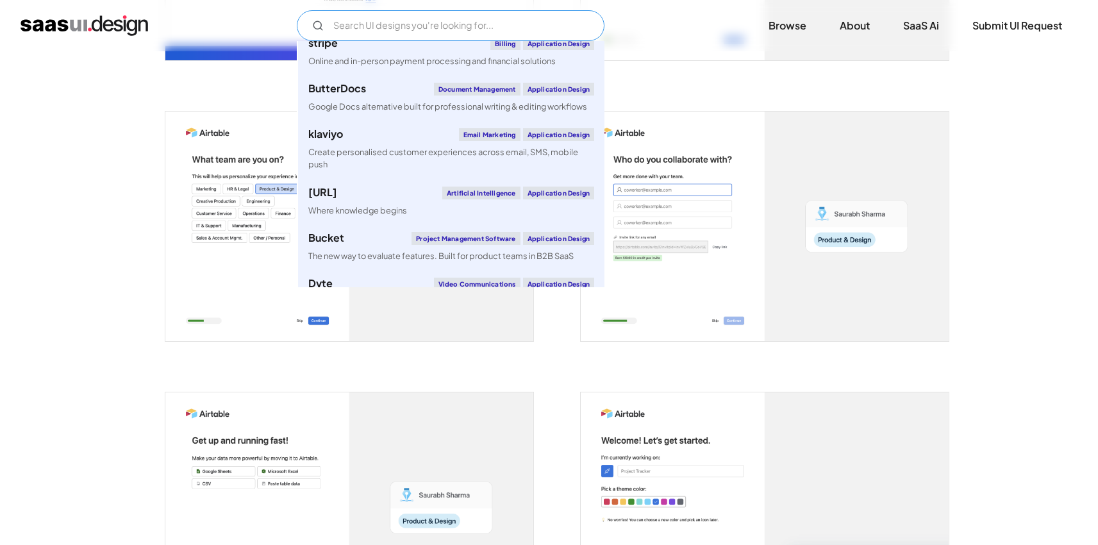
scroll to position [181, 0]
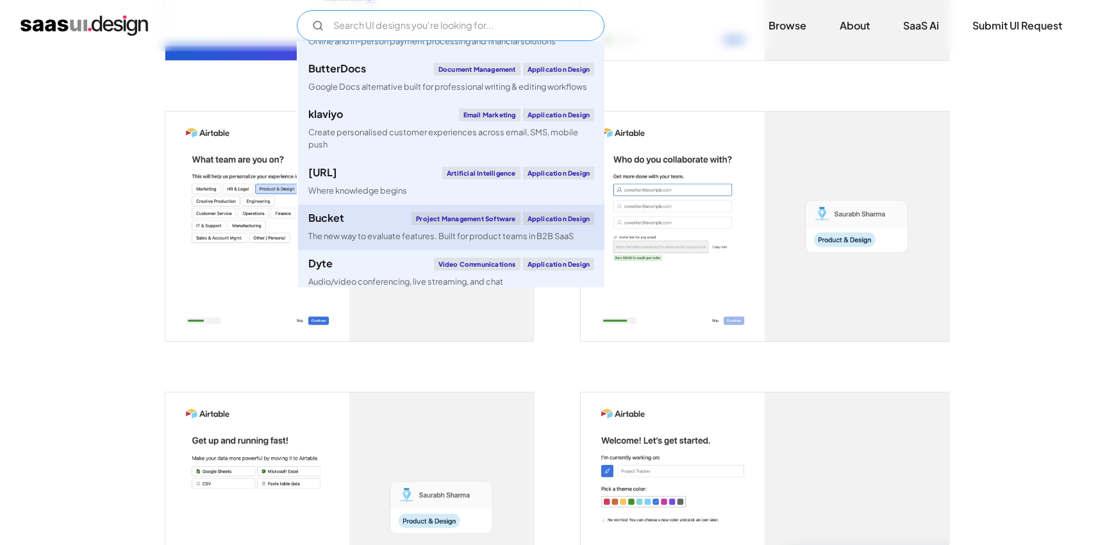
click at [369, 223] on div "Bucket Project Management Software Application Design" at bounding box center [451, 218] width 286 height 13
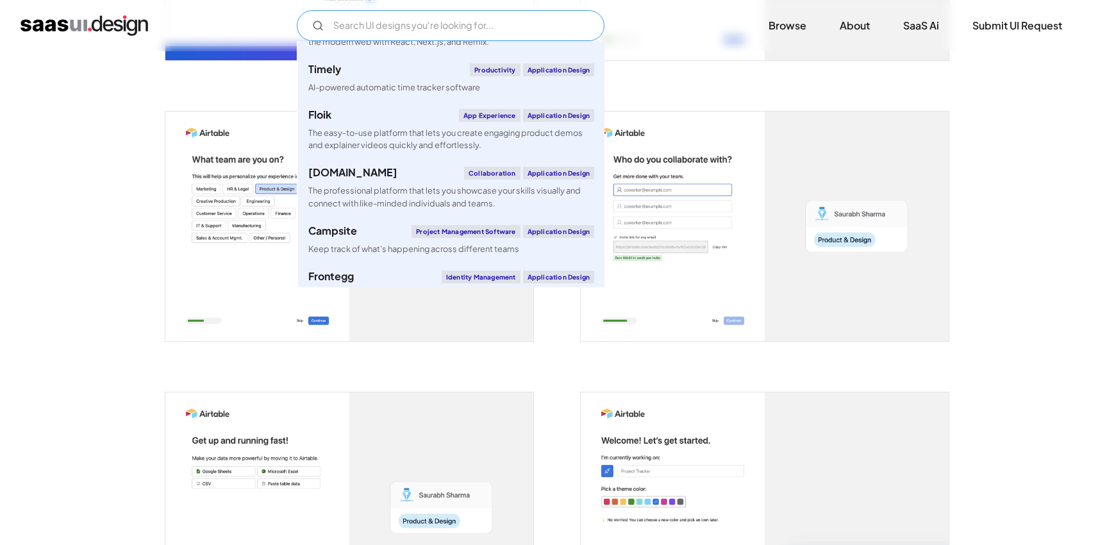
scroll to position [1533, 0]
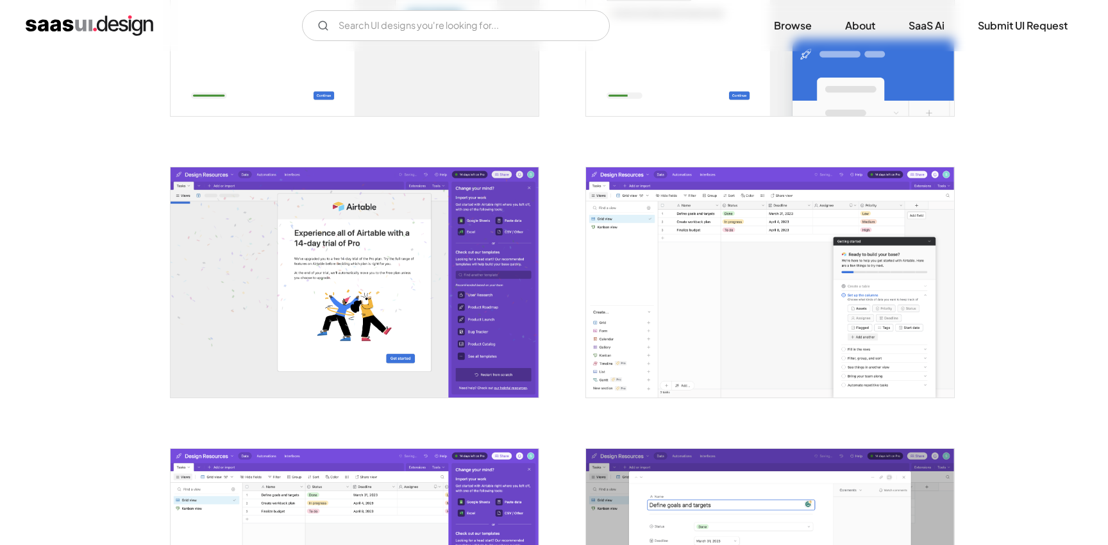
scroll to position [1274, 0]
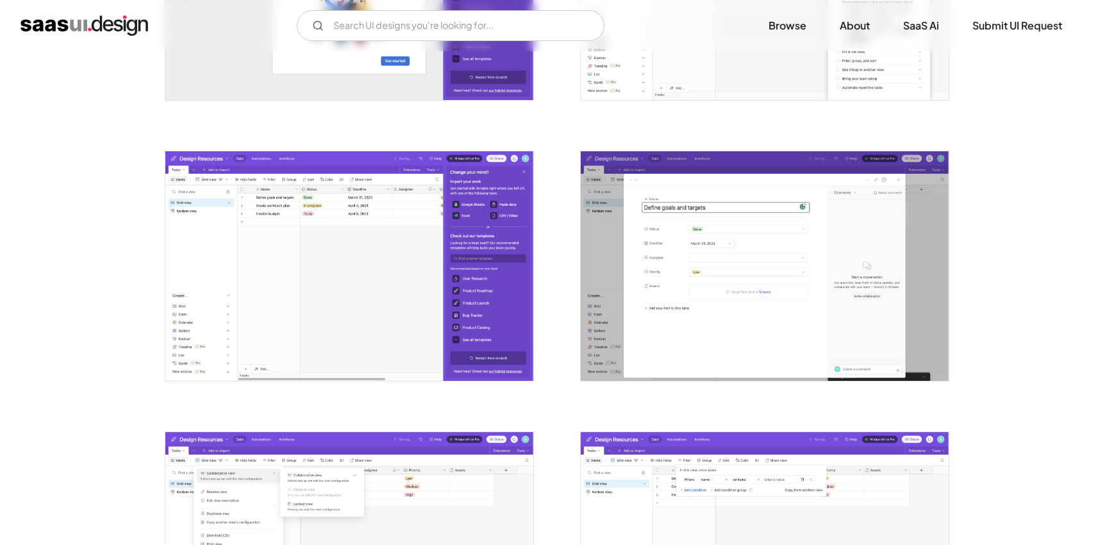
click at [480, 221] on img "open lightbox" at bounding box center [349, 266] width 368 height 230
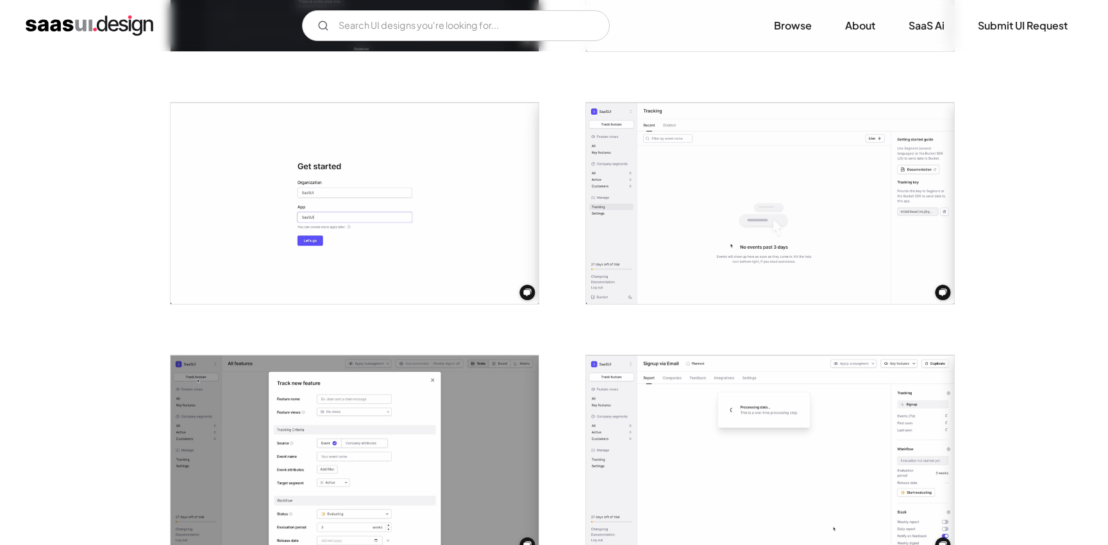
scroll to position [405, 0]
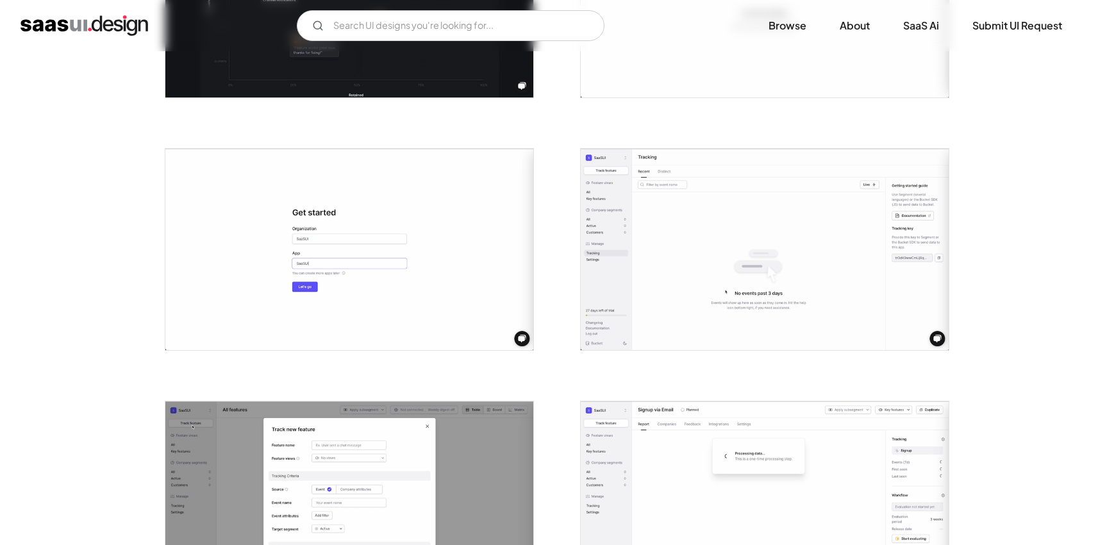
click at [658, 280] on img "open lightbox" at bounding box center [765, 249] width 368 height 201
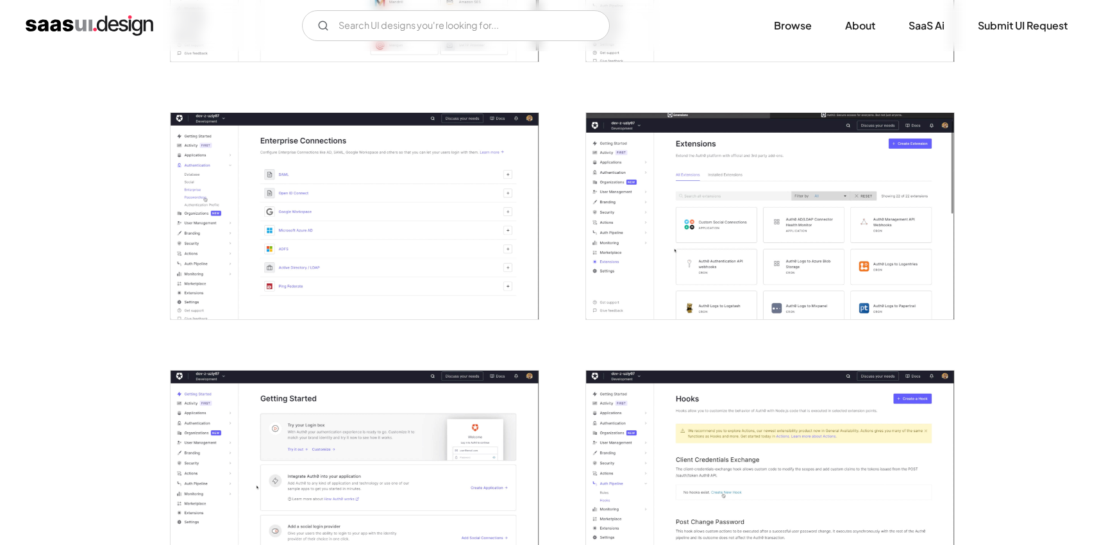
scroll to position [1985, 0]
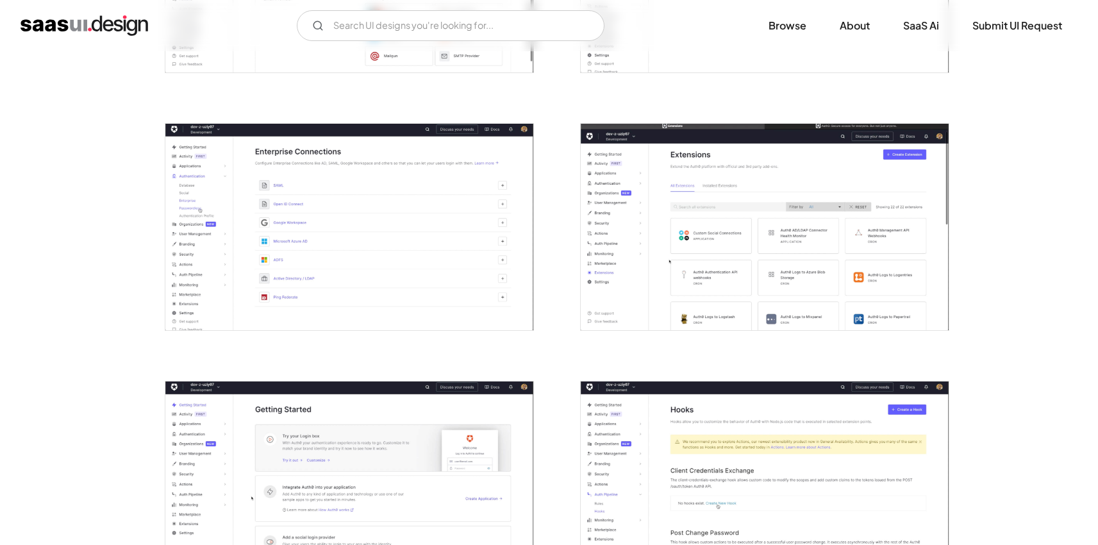
click at [755, 223] on img "open lightbox" at bounding box center [765, 227] width 368 height 207
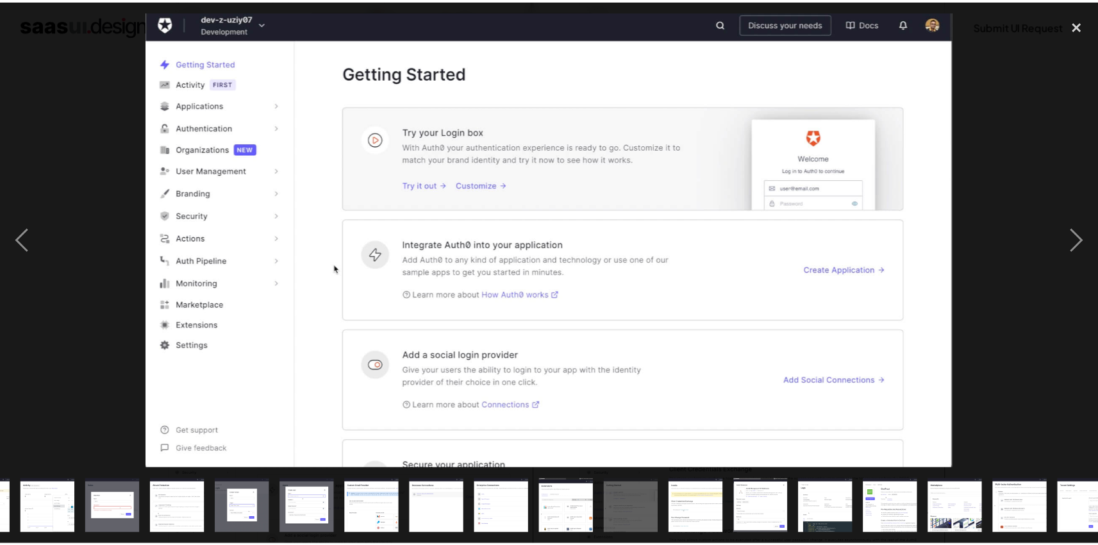
scroll to position [0, 473]
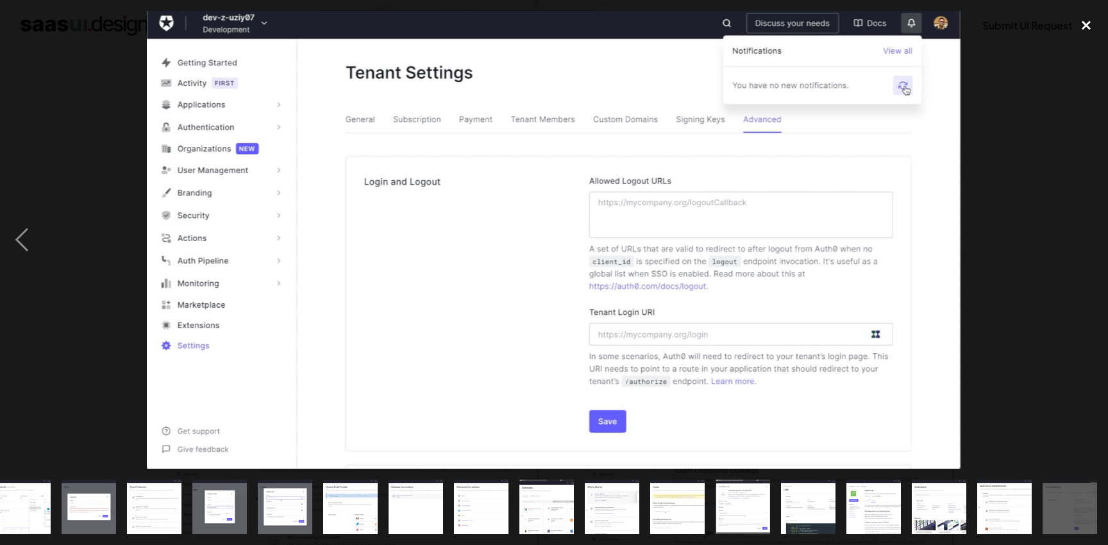
click at [1073, 23] on div "close lightbox" at bounding box center [1086, 25] width 44 height 28
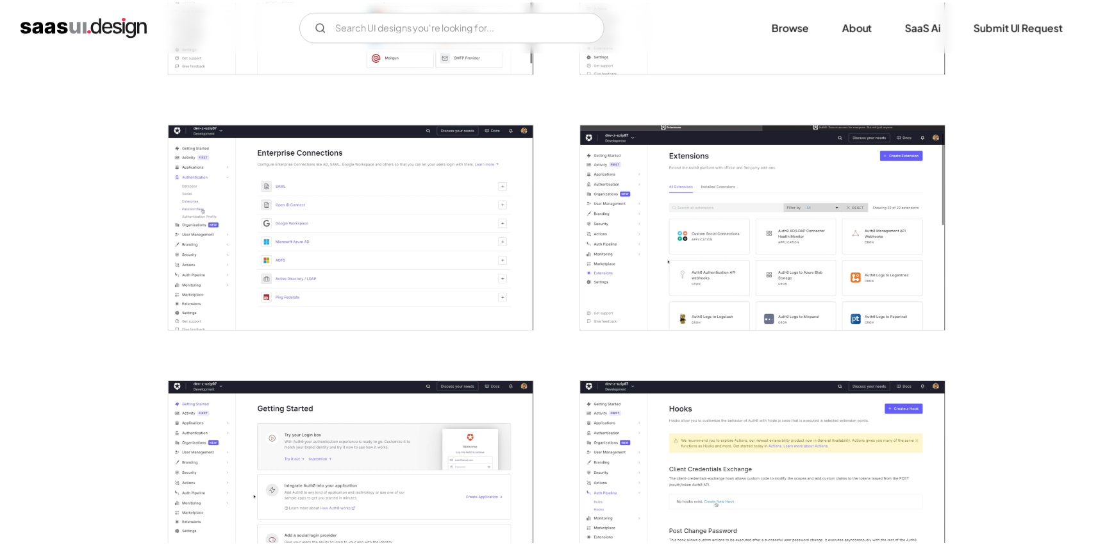
scroll to position [0, 0]
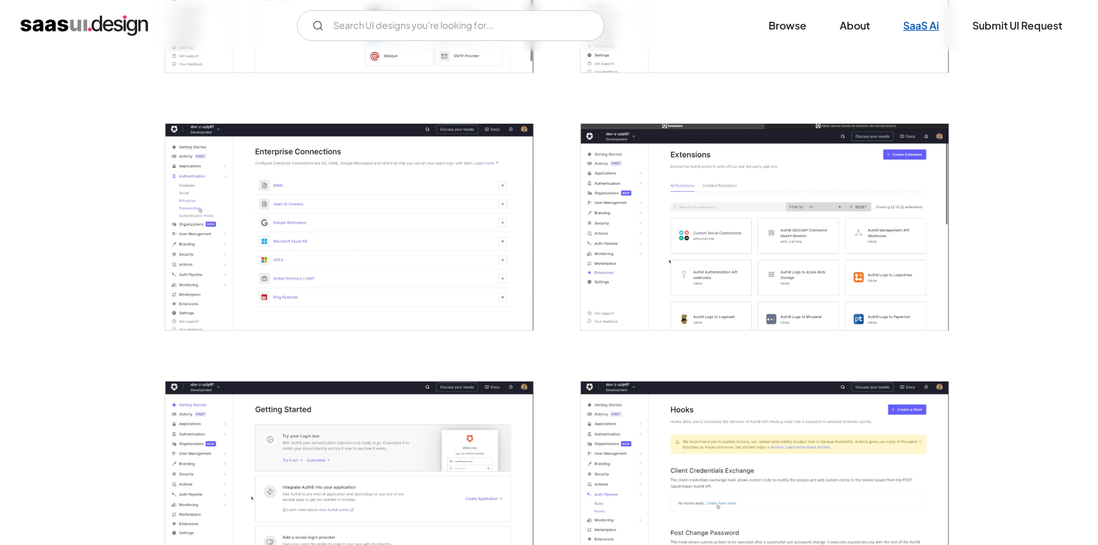
click at [928, 24] on link "SaaS Ai" at bounding box center [921, 26] width 67 height 28
